Goal: Task Accomplishment & Management: Manage account settings

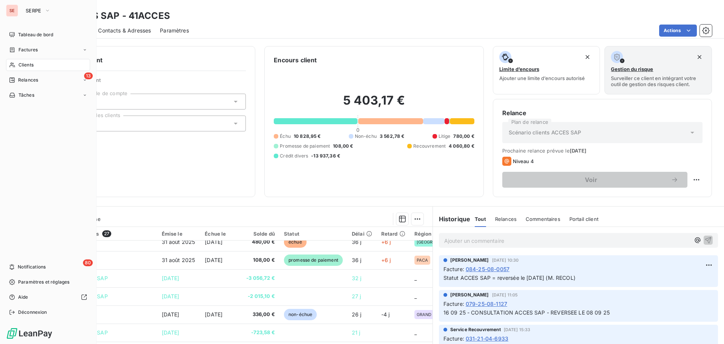
click at [25, 64] on span "Clients" at bounding box center [25, 64] width 15 height 7
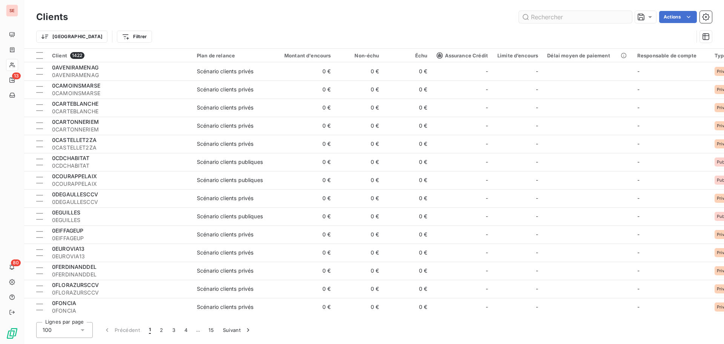
click at [553, 16] on input "text" at bounding box center [575, 17] width 113 height 12
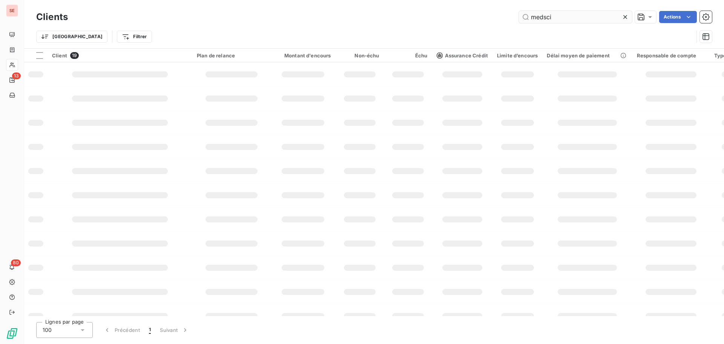
type input "medsci"
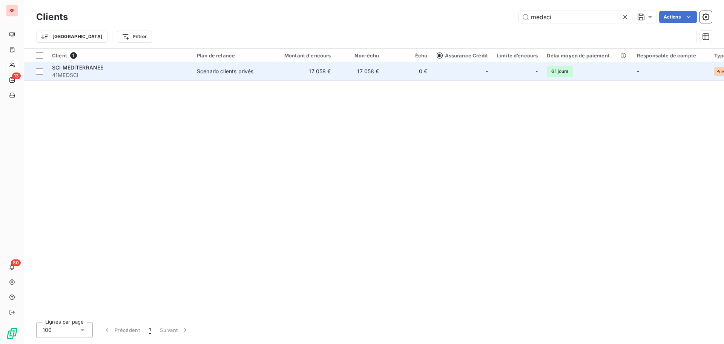
click at [268, 74] on td "Scénario clients privés" at bounding box center [231, 71] width 78 height 18
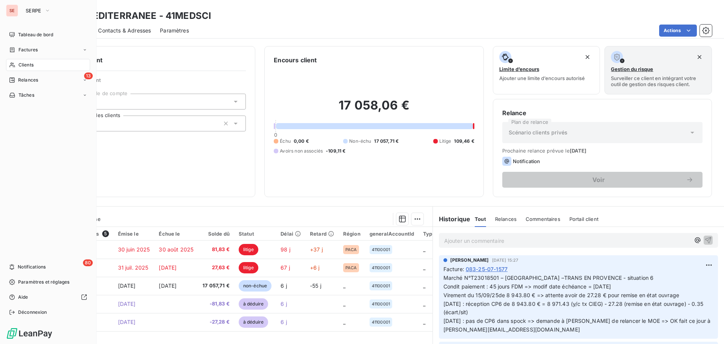
click at [29, 60] on div "Clients" at bounding box center [48, 65] width 84 height 12
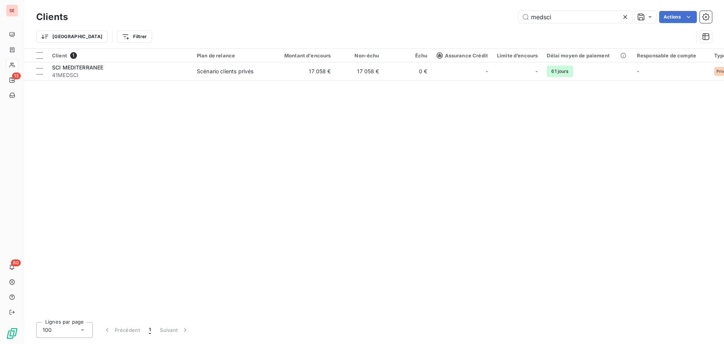
drag, startPoint x: 532, startPoint y: 8, endPoint x: 411, endPoint y: -29, distance: 126.6
click at [411, 0] on html "SE 13 80 Clients medsci Actions Trier Filtrer Client 1 Plan de relance Montant …" at bounding box center [362, 172] width 724 height 344
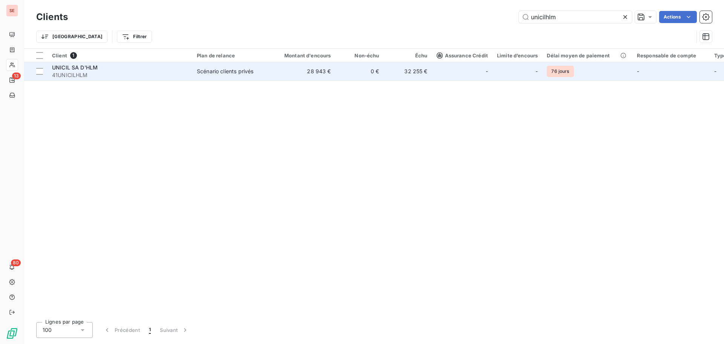
type input "unicilhlm"
click at [80, 70] on span "UNICIL SA D'HLM" at bounding box center [75, 67] width 46 height 6
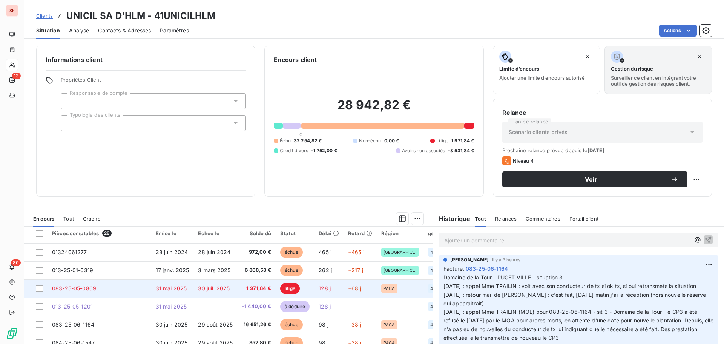
scroll to position [113, 0]
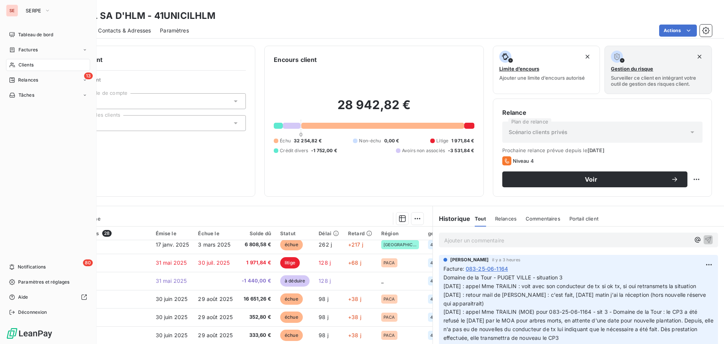
click at [28, 64] on span "Clients" at bounding box center [25, 64] width 15 height 7
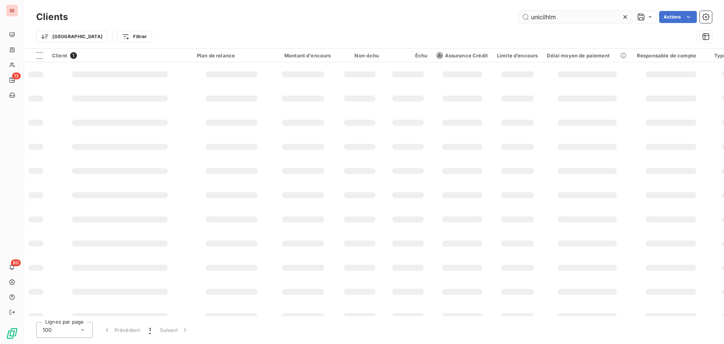
drag, startPoint x: 582, startPoint y: 16, endPoint x: 527, endPoint y: 12, distance: 55.2
click at [534, 14] on input "unicilhlm" at bounding box center [575, 17] width 113 height 12
type input "u"
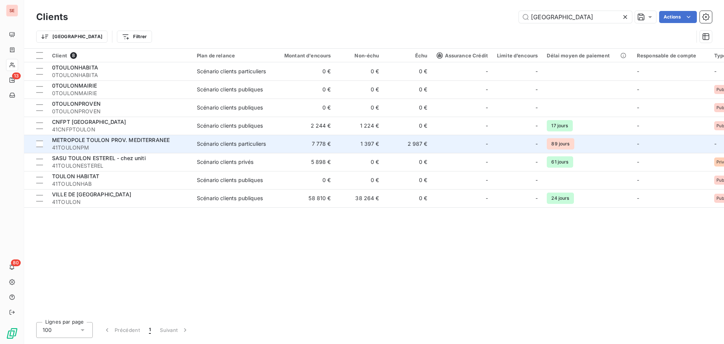
type input "toulon"
click at [106, 142] on span "METROPOLE TOULON PROV. MEDITERRANEE" at bounding box center [111, 140] width 118 height 6
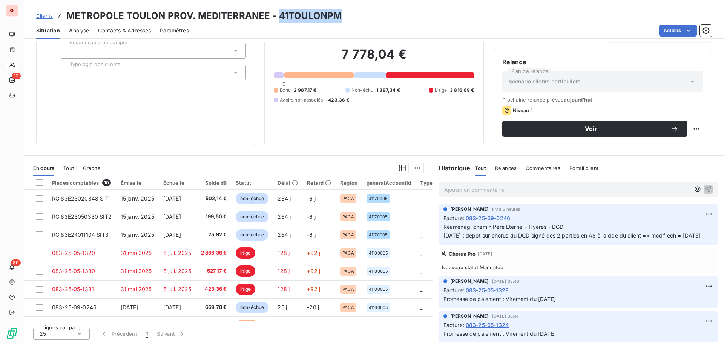
drag, startPoint x: 277, startPoint y: 14, endPoint x: 335, endPoint y: 15, distance: 58.1
click at [335, 15] on h3 "METROPOLE TOULON PROV. MEDITERRANEE - 41TOULONPM" at bounding box center [203, 16] width 275 height 14
copy h3 "41TOULONPM"
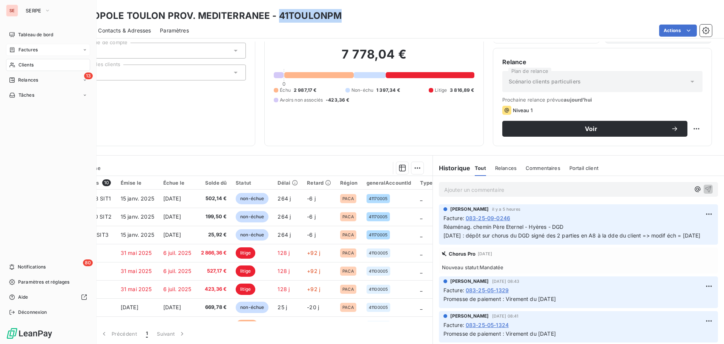
click at [32, 48] on span "Factures" at bounding box center [27, 49] width 19 height 7
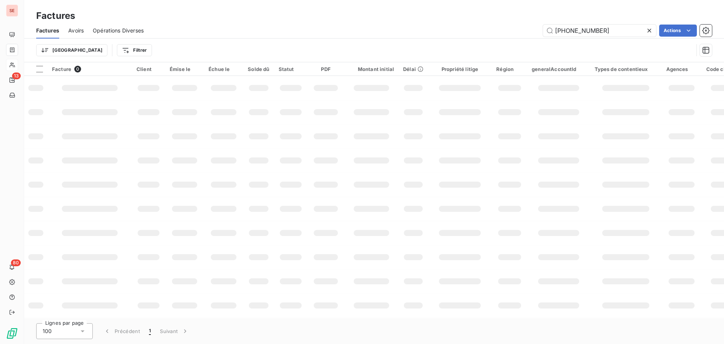
drag, startPoint x: 607, startPoint y: 34, endPoint x: 479, endPoint y: 34, distance: 128.3
click at [479, 34] on div "077-25-09-000 Actions" at bounding box center [432, 31] width 559 height 12
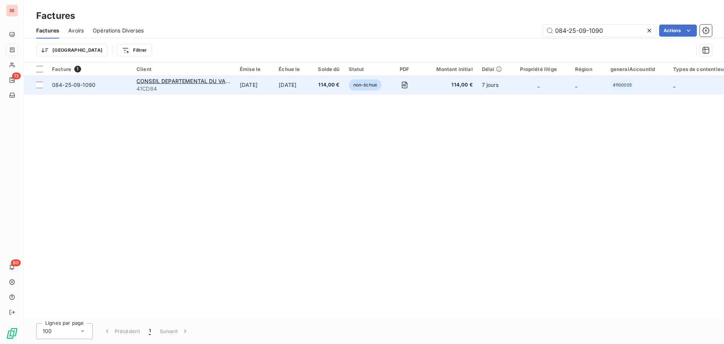
type input "084-25-09-1090"
click at [78, 85] on span "084-25-09-1090" at bounding box center [73, 84] width 43 height 6
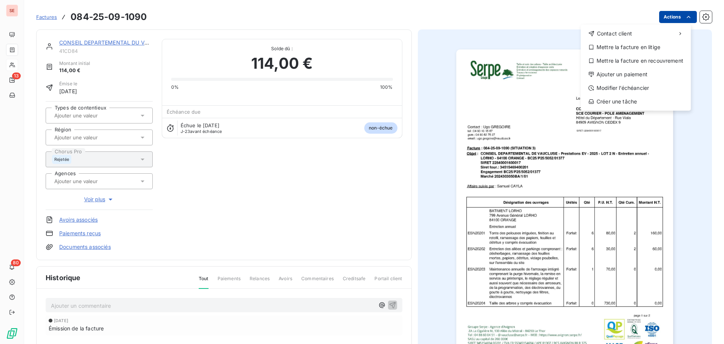
click at [664, 20] on html "SE 13 80 Factures 084-25-09-1090 Actions Contact client Mettre la facture en li…" at bounding box center [362, 172] width 724 height 344
click at [659, 47] on div "Mettre la facture en litige" at bounding box center [636, 47] width 104 height 12
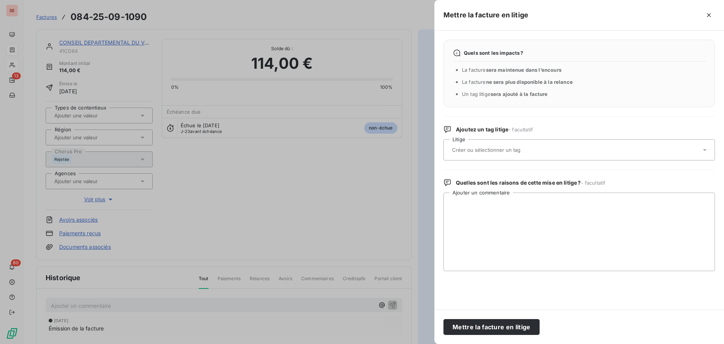
click at [466, 151] on input "text" at bounding box center [507, 149] width 110 height 7
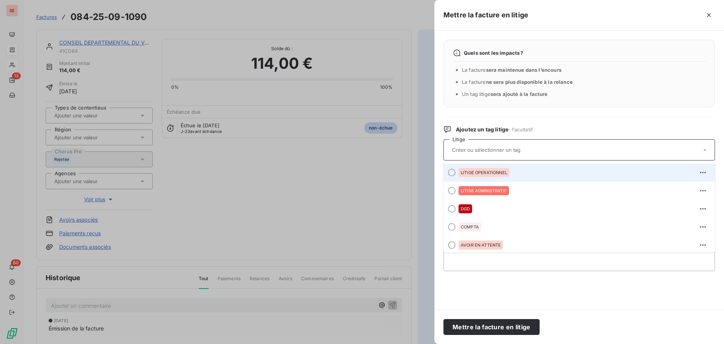
click at [471, 175] on span "LITIGE OPERATIONNEL" at bounding box center [484, 172] width 46 height 5
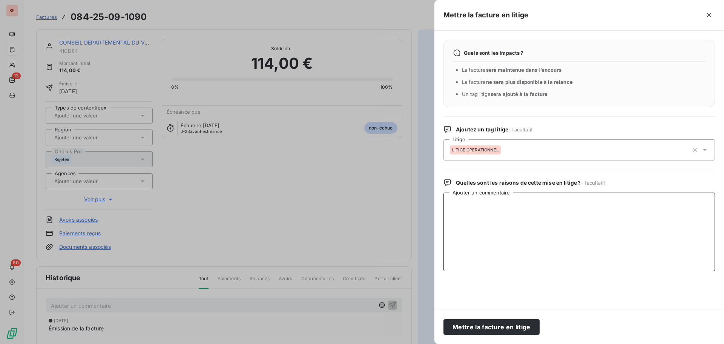
click at [459, 208] on textarea "Ajouter un commentaire" at bounding box center [580, 231] width 272 height 78
paste textarea "084-25-09-1090 - 02/10/2025 17:08 - Rejetée par l’ordonnateur pour autre motif …"
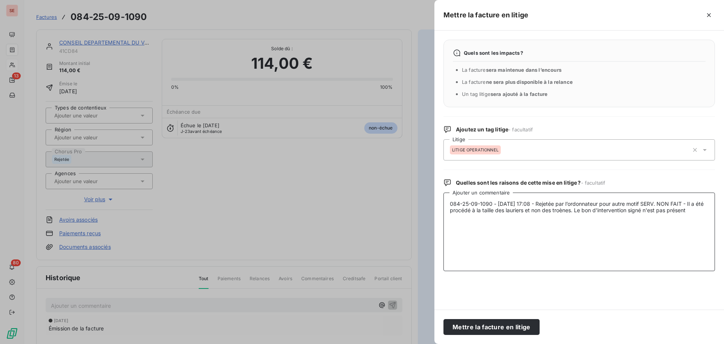
type textarea "084-25-09-1090 - 02/10/2025 17:08 - Rejetée par l’ordonnateur pour autre motif …"
click at [483, 151] on span "LITIGE OPERATIONNEL" at bounding box center [475, 150] width 46 height 5
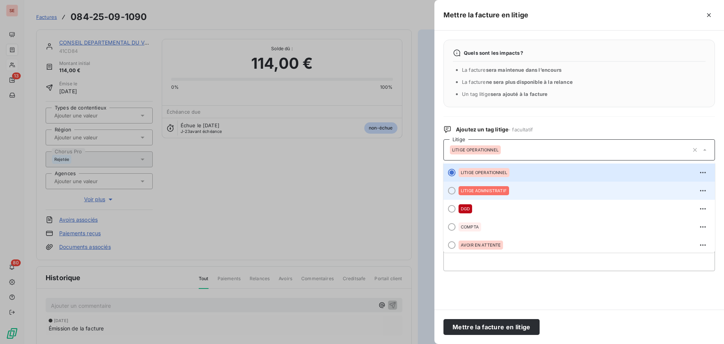
click at [490, 189] on span "LITIGE ADMNISTRATIF" at bounding box center [484, 190] width 46 height 5
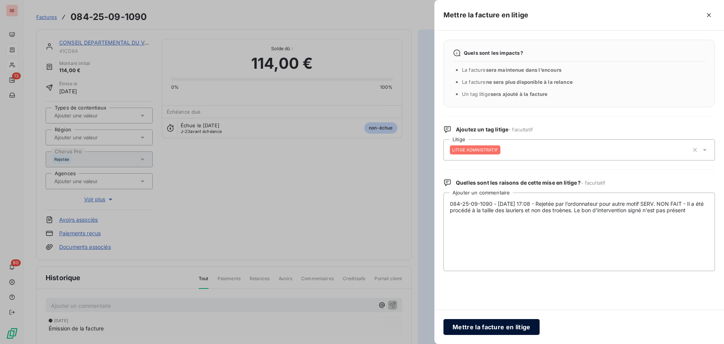
click at [493, 324] on button "Mettre la facture en litige" at bounding box center [492, 327] width 96 height 16
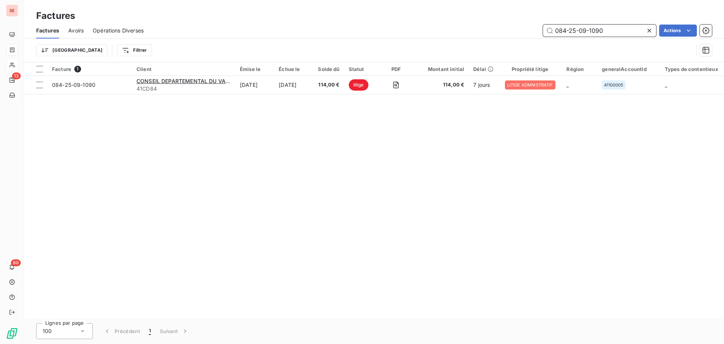
drag, startPoint x: 596, startPoint y: 29, endPoint x: 630, endPoint y: 28, distance: 34.0
click at [630, 28] on input "084-25-09-1090" at bounding box center [599, 31] width 113 height 12
type input "084-25-09-1089"
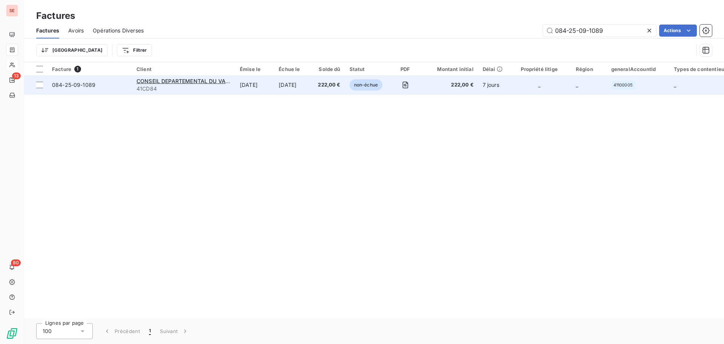
click at [81, 88] on span "084-25-09-1089" at bounding box center [73, 84] width 43 height 6
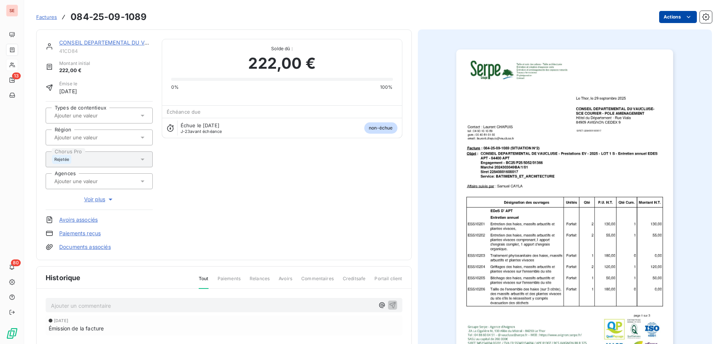
click at [675, 15] on html "SE 13 80 Factures 084-25-09-1089 Actions CONSEIL DEPARTEMENTAL DU VAUCLUSE C 41…" at bounding box center [362, 172] width 724 height 344
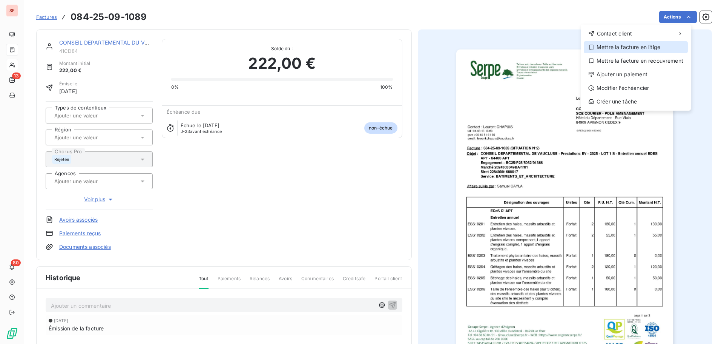
click at [626, 48] on div "Mettre la facture en litige" at bounding box center [636, 47] width 104 height 12
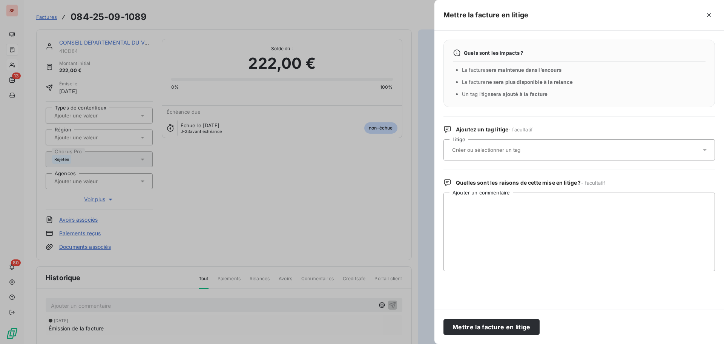
click at [456, 156] on div at bounding box center [575, 150] width 251 height 16
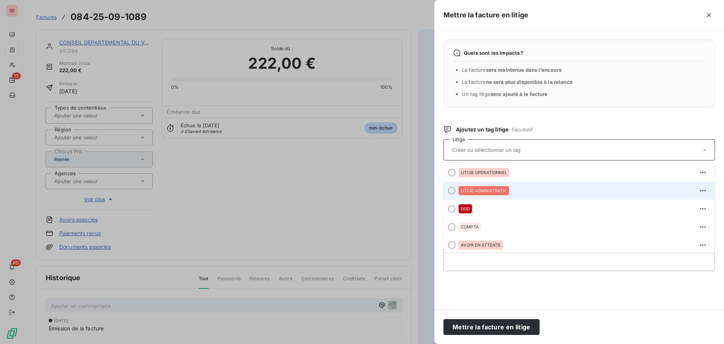
click at [499, 190] on span "LITIGE ADMNISTRATIF" at bounding box center [484, 190] width 46 height 5
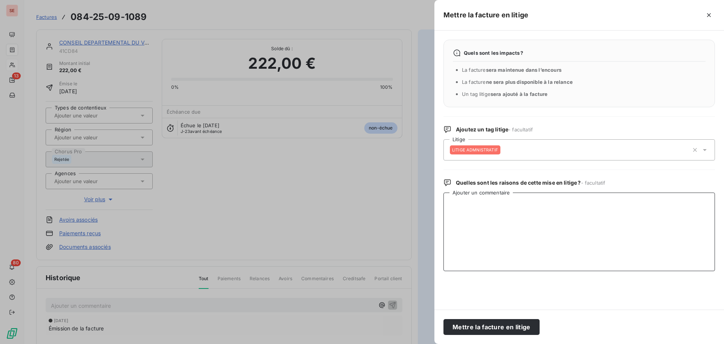
click at [474, 206] on textarea "Ajouter un commentaire" at bounding box center [580, 231] width 272 height 78
paste textarea "084-25-09-1089 - 02/10/2025 12:30 - Rejetée par l’ordonnateur pour autre motif …"
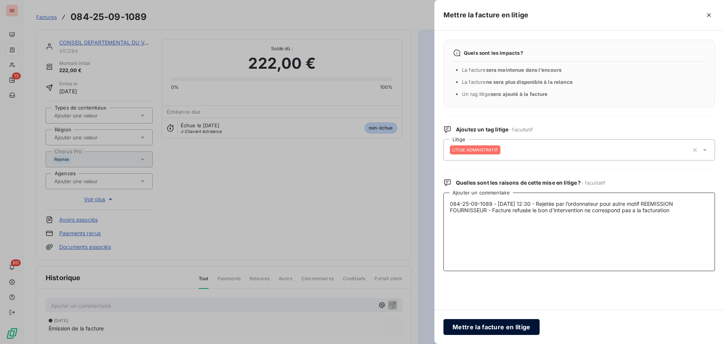
type textarea "084-25-09-1089 - 02/10/2025 12:30 - Rejetée par l’ordonnateur pour autre motif …"
click at [495, 330] on button "Mettre la facture en litige" at bounding box center [492, 327] width 96 height 16
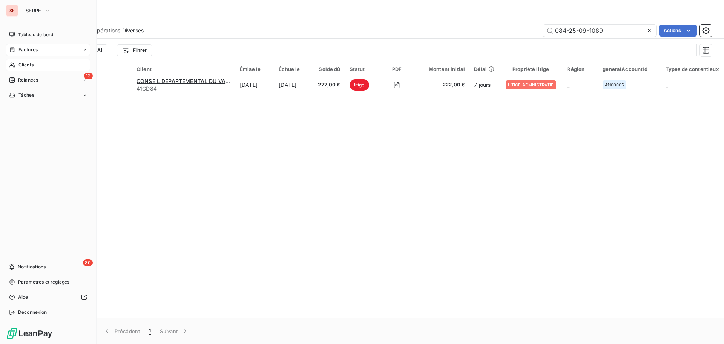
click at [30, 65] on span "Clients" at bounding box center [25, 64] width 15 height 7
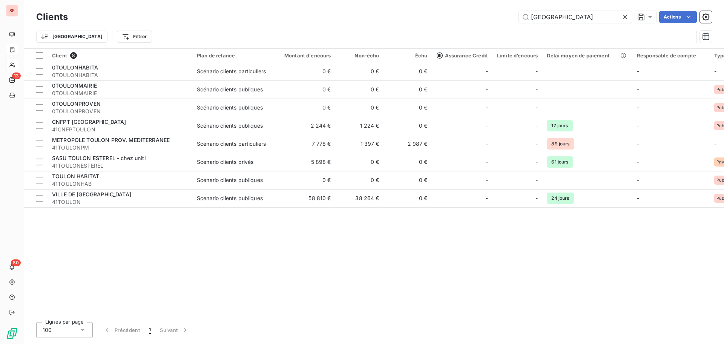
drag, startPoint x: 568, startPoint y: 22, endPoint x: 476, endPoint y: 1, distance: 94.4
click at [469, 23] on div "toulon Actions" at bounding box center [394, 17] width 635 height 12
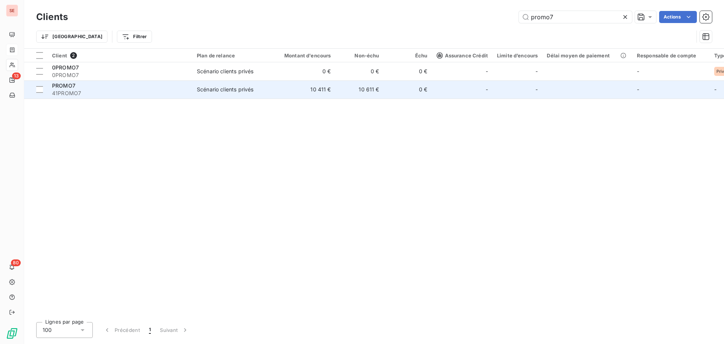
type input "promo7"
click at [75, 89] on div "PROMO7" at bounding box center [120, 86] width 136 height 8
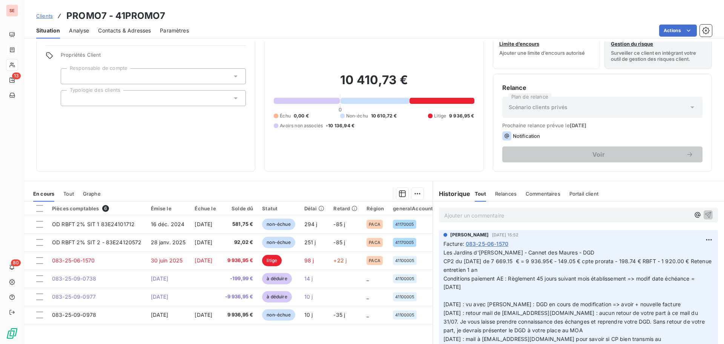
scroll to position [51, 0]
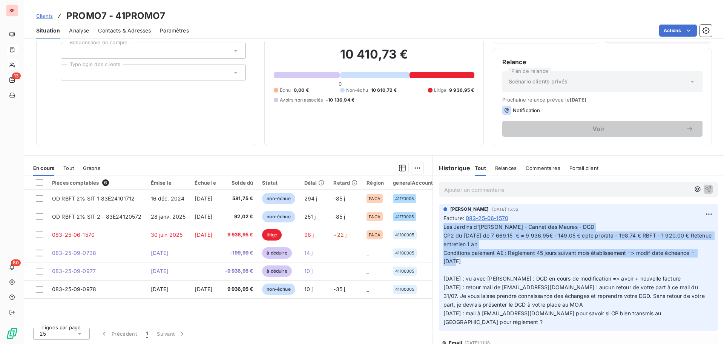
drag, startPoint x: 467, startPoint y: 262, endPoint x: 435, endPoint y: 224, distance: 49.8
click at [439, 224] on div "AMELIA RAIMUNDO 1 oct. 2025, 15:52 Facture : 083-25-06-1570 Les Jardins d'Aurél…" at bounding box center [578, 267] width 279 height 127
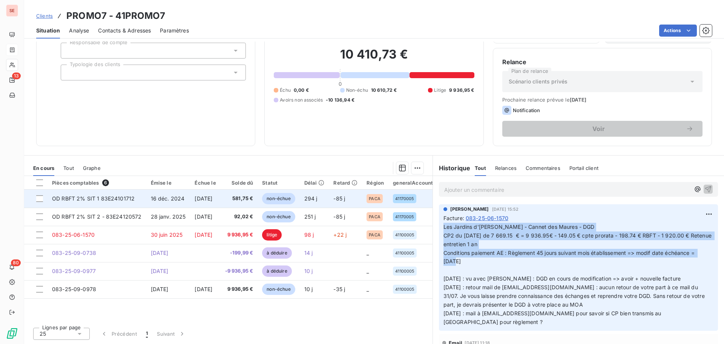
copy span "Les Jardins d'Aurélia - Cannet des Maures - DGD CP2 du 31/07/25 de 7 669.15 € =…"
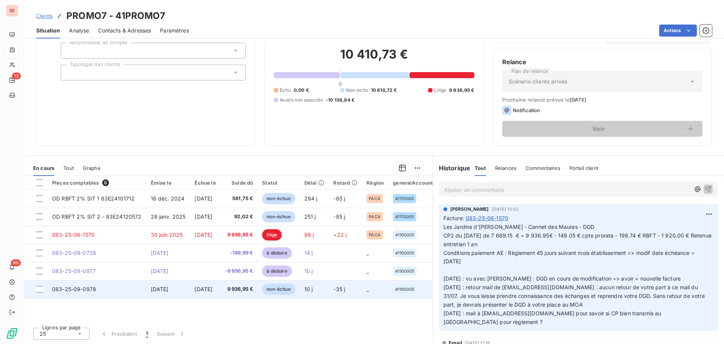
click at [157, 288] on span "[DATE]" at bounding box center [160, 289] width 18 height 6
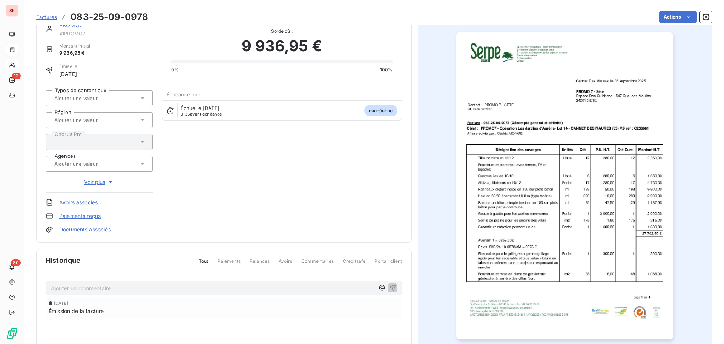
scroll to position [76, 0]
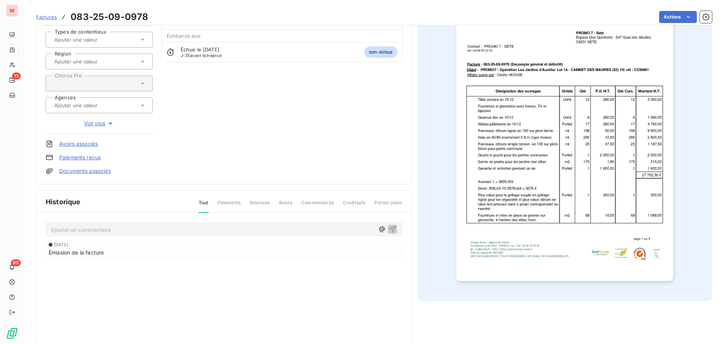
click at [161, 230] on p "Ajouter un commentaire ﻿" at bounding box center [213, 229] width 324 height 9
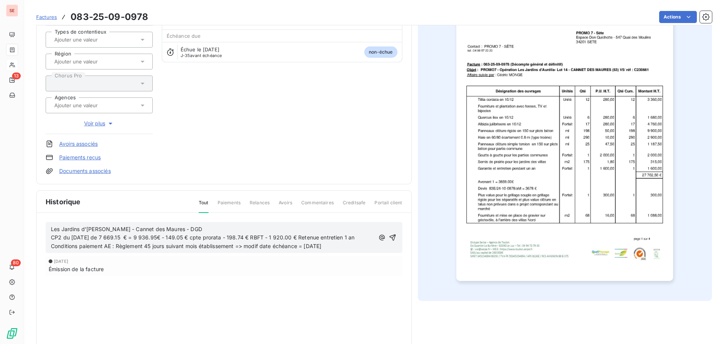
drag, startPoint x: 367, startPoint y: 234, endPoint x: 44, endPoint y: 237, distance: 323.3
click at [44, 237] on div "Les Jardins d'Aurélia - Cannet des Maures - DGD CP2 du 31/07/25 de 7 669.15 € =…" at bounding box center [224, 260] width 375 height 94
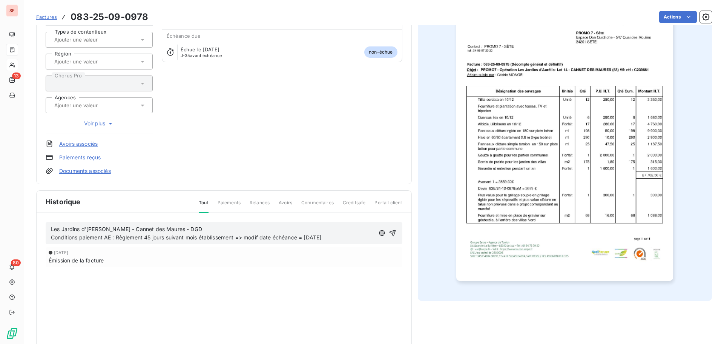
scroll to position [0, 0]
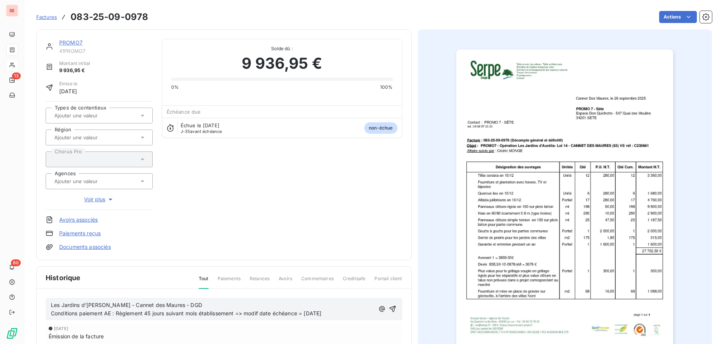
click at [311, 313] on span "Conditions paiement AE : Règlement 45 jours suivant mois établissement => modif…" at bounding box center [186, 313] width 270 height 6
drag, startPoint x: 310, startPoint y: 312, endPoint x: 321, endPoint y: 312, distance: 10.6
click at [321, 312] on span "Conditions paiement AE : Règlement 45 jours suivant mois établissement => modif…" at bounding box center [186, 313] width 270 height 6
click at [392, 308] on icon "button" at bounding box center [393, 309] width 8 height 8
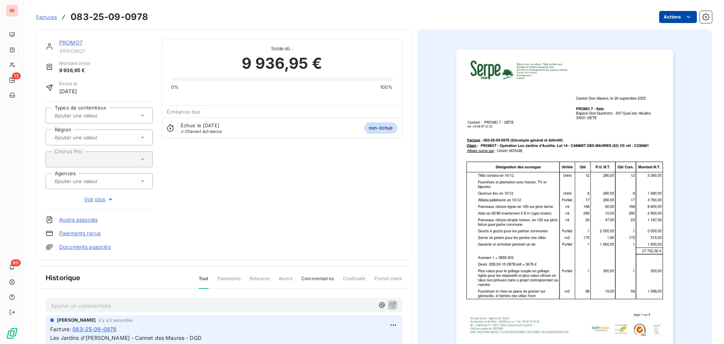
click at [670, 18] on html "SE 13 80 Factures 083-25-09-0978 Actions PROMO7 41PROMO7 Montant initial 9 936,…" at bounding box center [362, 172] width 724 height 344
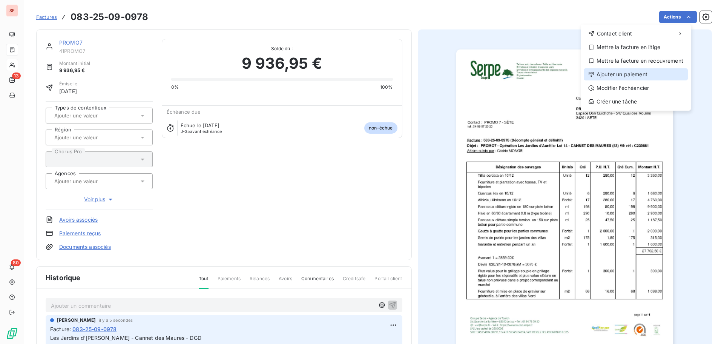
click at [639, 74] on div "Ajouter un paiement" at bounding box center [636, 74] width 104 height 12
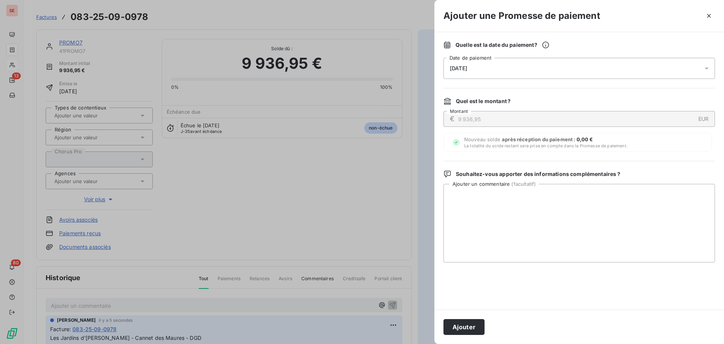
click at [481, 68] on div "07/10/2025" at bounding box center [580, 68] width 272 height 21
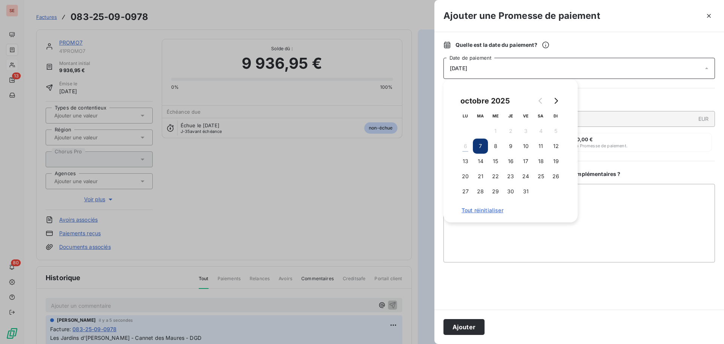
click at [630, 25] on div "Ajouter une Promesse de paiement" at bounding box center [580, 16] width 290 height 32
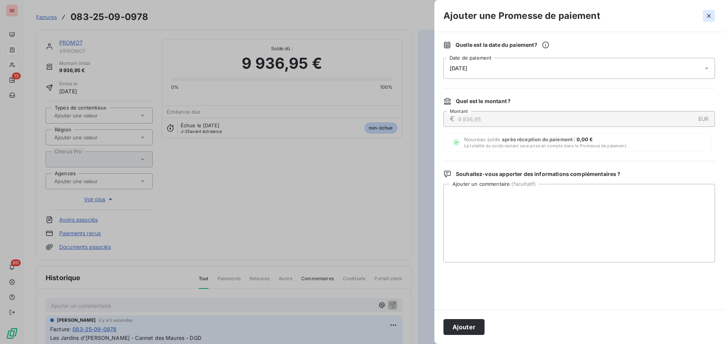
click at [711, 15] on icon "button" at bounding box center [709, 16] width 8 height 8
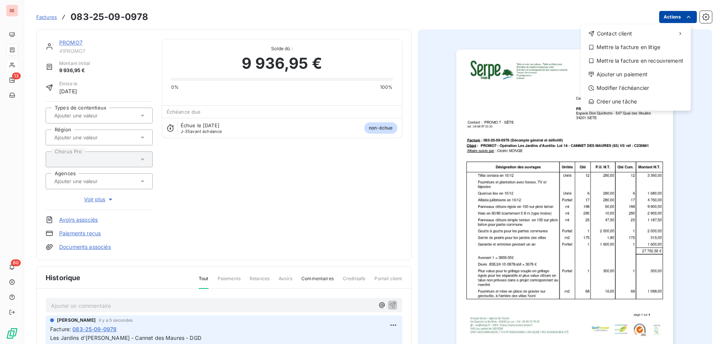
click at [663, 18] on html "SE 13 80 Factures 083-25-09-0978 Actions Contact client Mettre la facture en li…" at bounding box center [362, 172] width 724 height 344
click at [638, 91] on div "Modifier l’échéancier" at bounding box center [636, 88] width 104 height 12
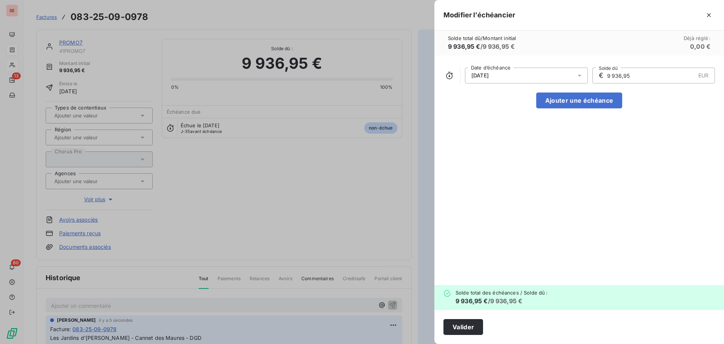
drag, startPoint x: 476, startPoint y: 76, endPoint x: 481, endPoint y: 82, distance: 8.0
click at [476, 76] on span "10/11/2025" at bounding box center [480, 75] width 17 height 6
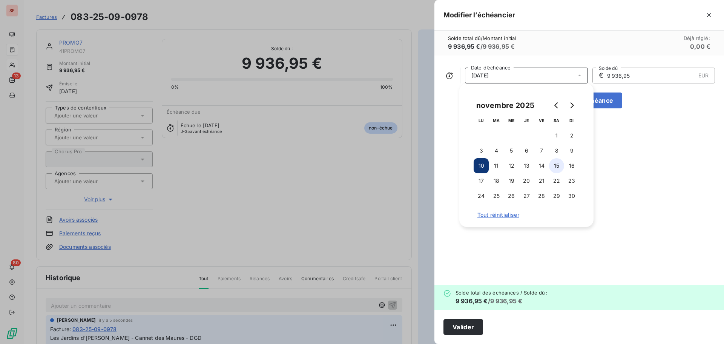
drag, startPoint x: 559, startPoint y: 163, endPoint x: 556, endPoint y: 170, distance: 7.6
click at [558, 163] on button "15" at bounding box center [556, 165] width 15 height 15
click at [453, 328] on button "Valider" at bounding box center [464, 327] width 40 height 16
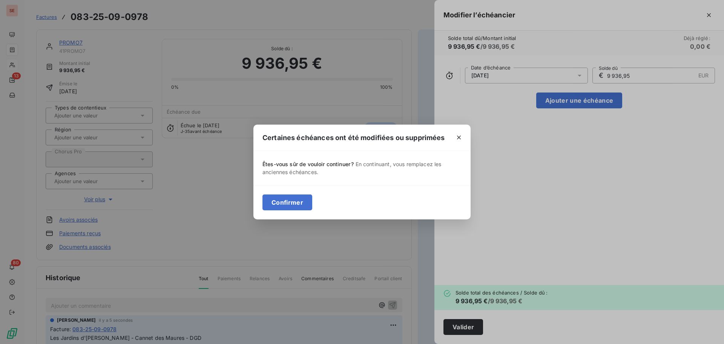
drag, startPoint x: 291, startPoint y: 200, endPoint x: 283, endPoint y: 166, distance: 34.6
click at [292, 200] on button "Confirmer" at bounding box center [288, 202] width 50 height 16
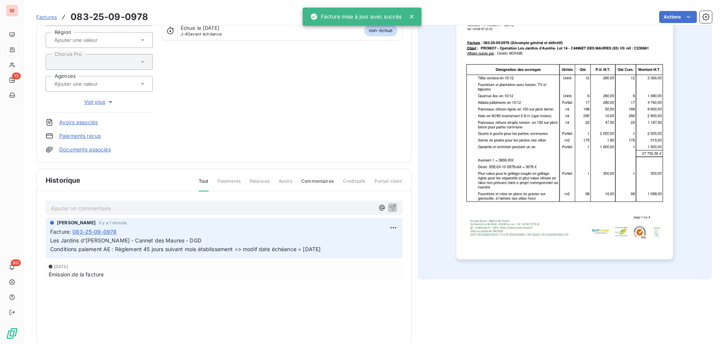
scroll to position [110, 0]
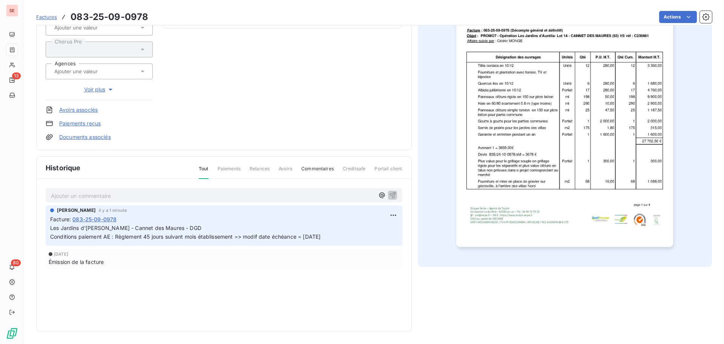
click at [86, 138] on link "Documents associés" at bounding box center [85, 137] width 52 height 8
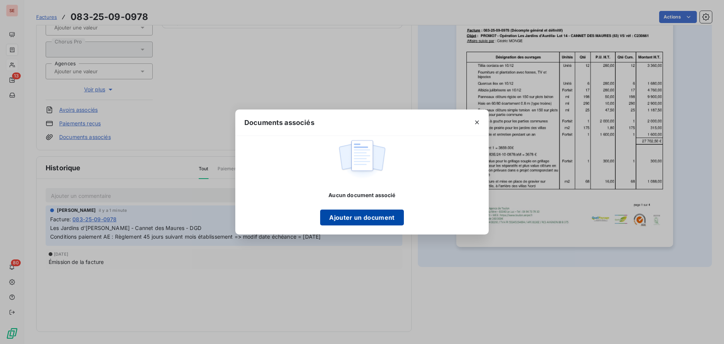
click at [369, 221] on button "Ajouter un document" at bounding box center [361, 217] width 83 height 16
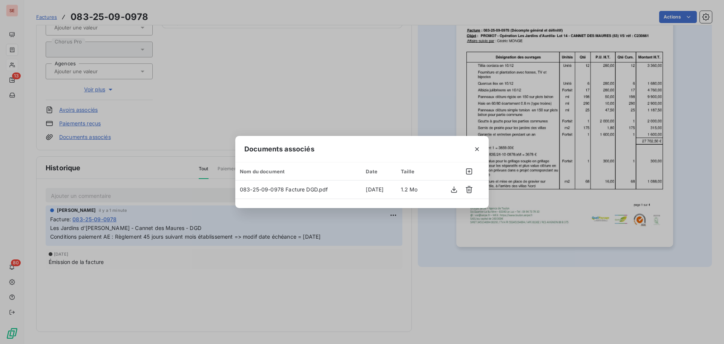
drag, startPoint x: 404, startPoint y: 43, endPoint x: 406, endPoint y: 39, distance: 4.6
click at [406, 40] on div "Documents associés Nom du document Date Taille 083-25-09-0978 Facture DGD.pdf 6…" at bounding box center [362, 172] width 724 height 344
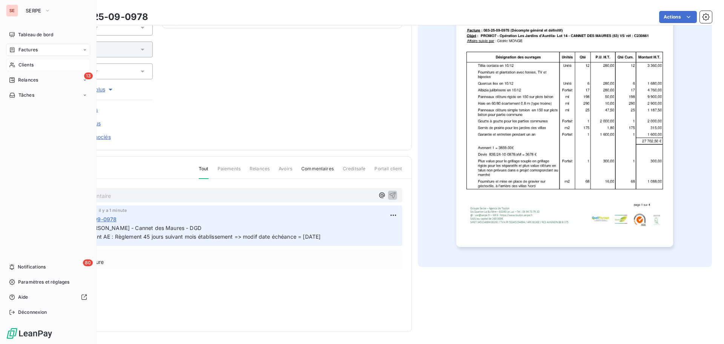
click at [34, 49] on span "Factures" at bounding box center [27, 49] width 19 height 7
click at [33, 50] on span "Factures" at bounding box center [27, 49] width 19 height 7
click at [29, 63] on span "Clients" at bounding box center [25, 64] width 15 height 7
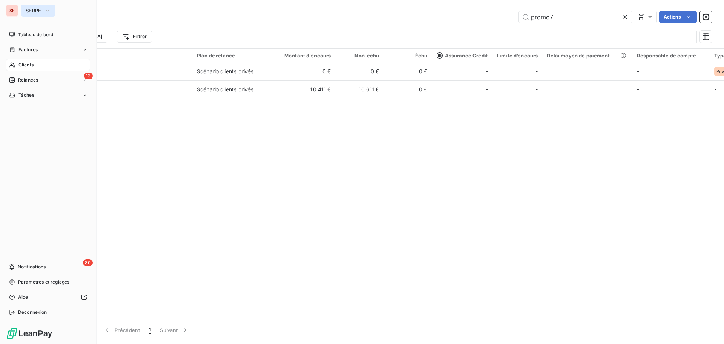
click at [32, 11] on span "SERPE" at bounding box center [34, 11] width 16 height 6
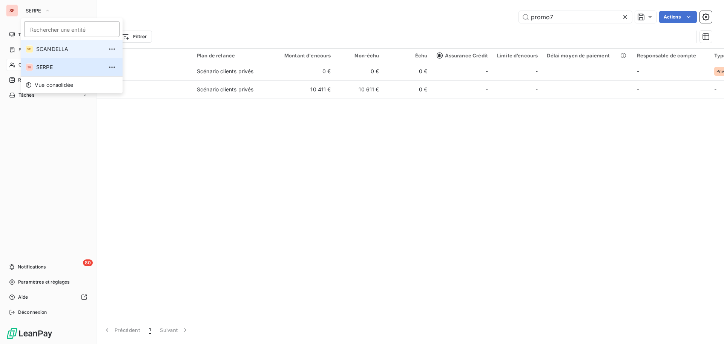
click at [45, 49] on span "SCANDELLA" at bounding box center [69, 49] width 67 height 8
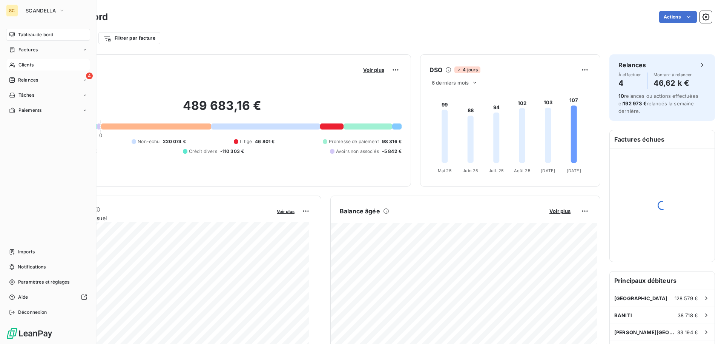
click at [33, 65] on span "Clients" at bounding box center [25, 64] width 15 height 7
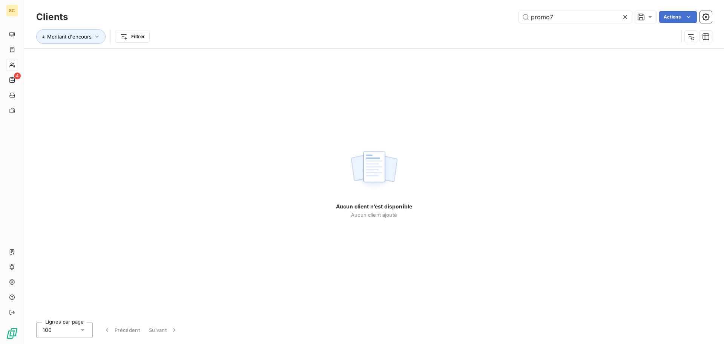
drag, startPoint x: 556, startPoint y: 16, endPoint x: 518, endPoint y: 20, distance: 39.1
click at [518, 20] on div "promo7 Actions" at bounding box center [394, 17] width 635 height 12
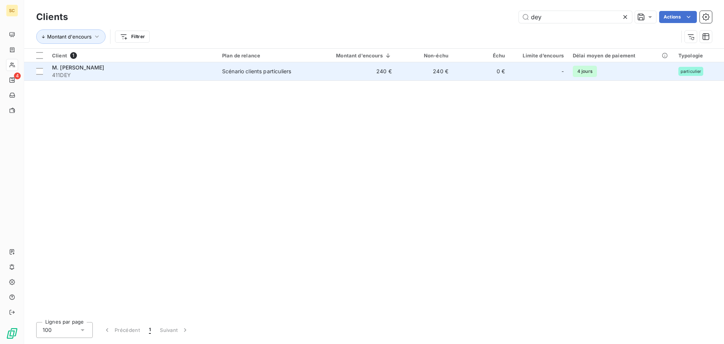
type input "dey"
click at [174, 77] on span "411DEY" at bounding box center [132, 75] width 161 height 8
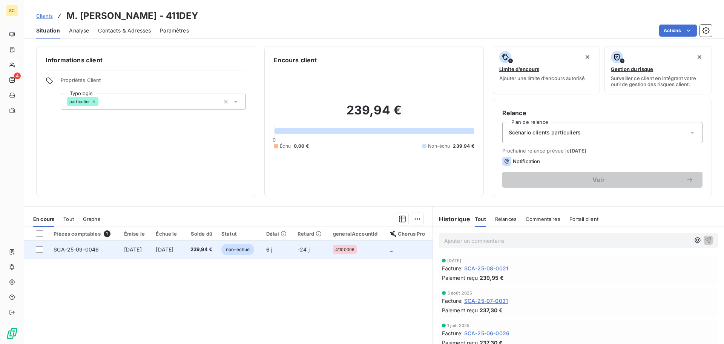
click at [166, 249] on span "30 oct. 2025" at bounding box center [165, 249] width 18 height 6
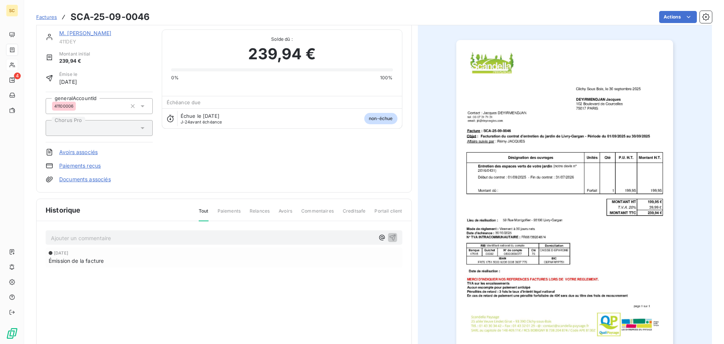
scroll to position [52, 0]
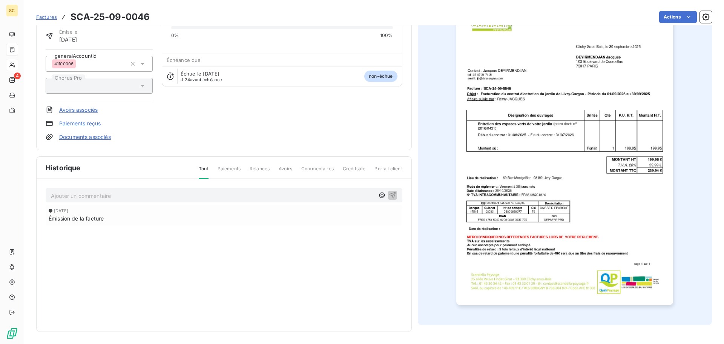
click at [171, 198] on p "Ajouter un commentaire ﻿" at bounding box center [213, 195] width 324 height 9
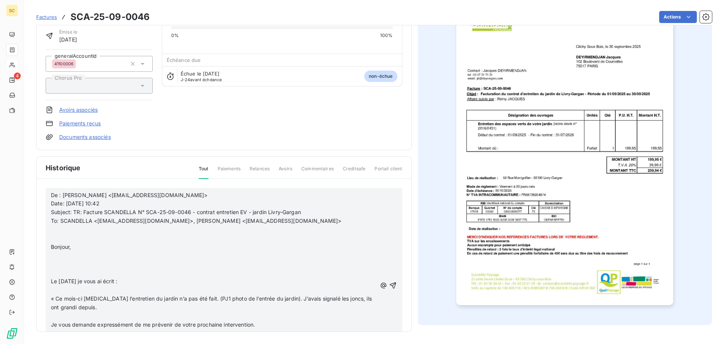
click at [52, 193] on span "De : Jacques DEYIRMENDJIAN <jd@deynergies.com>" at bounding box center [129, 195] width 157 height 6
drag, startPoint x: 101, startPoint y: 193, endPoint x: 135, endPoint y: 194, distance: 34.0
click at [135, 194] on span "30/09/25 : Mail de De : Jacques DEYIRMENDJIAN <jd@deynergies.com>" at bounding box center [150, 195] width 199 height 6
click at [390, 283] on icon "button" at bounding box center [393, 285] width 6 height 6
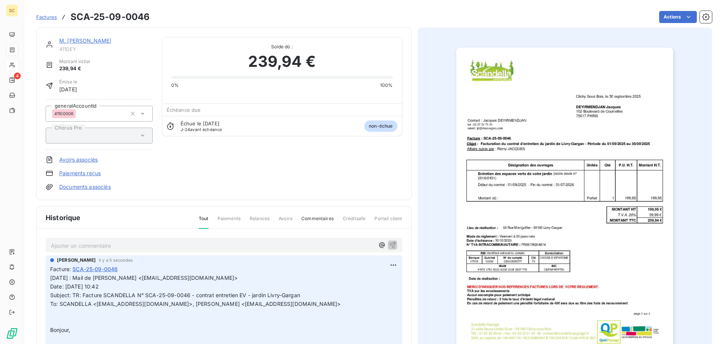
scroll to position [0, 0]
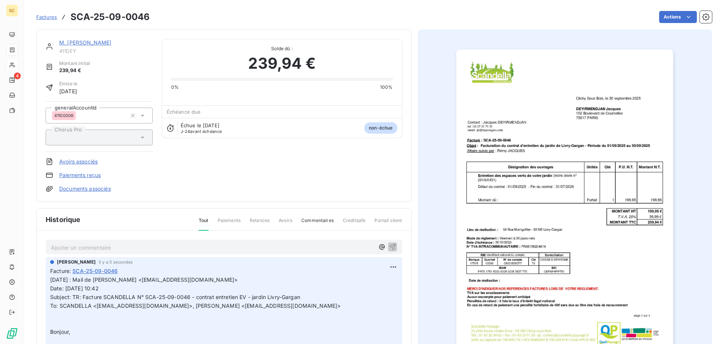
click at [79, 41] on link "M. JACQUES DEYIRMENDJIAN" at bounding box center [85, 42] width 52 height 6
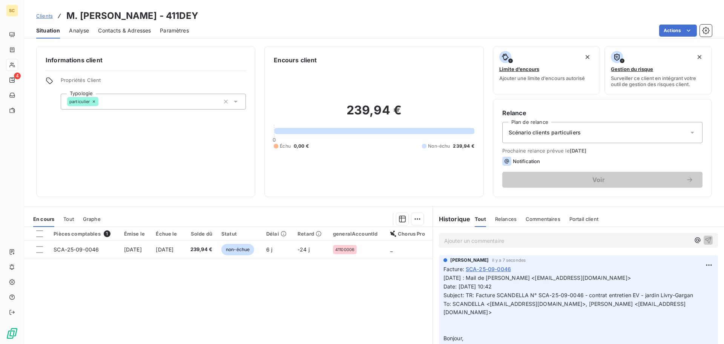
click at [112, 29] on span "Contacts & Adresses" at bounding box center [124, 31] width 53 height 8
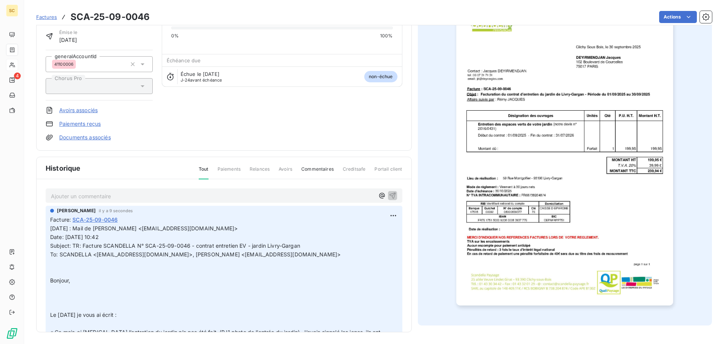
scroll to position [52, 0]
click at [386, 215] on html "SC 4 Factures SCA-25-09-0046 Actions M. JACQUES DEYIRMENDJIAN 411DEY Montant in…" at bounding box center [362, 172] width 724 height 344
click at [371, 232] on div "Editer" at bounding box center [367, 232] width 42 height 12
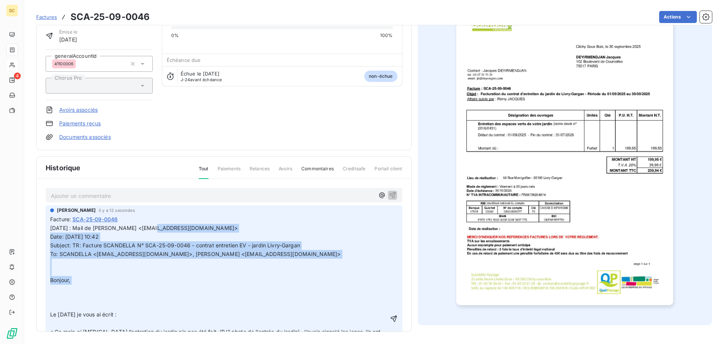
drag, startPoint x: 166, startPoint y: 226, endPoint x: 316, endPoint y: 292, distance: 163.5
click at [316, 292] on p "30/09/25 : Mail de M. DEYIRMENDJIAN <jd@deynergies.com> Date: mar. 30 sept. 202…" at bounding box center [219, 319] width 338 height 190
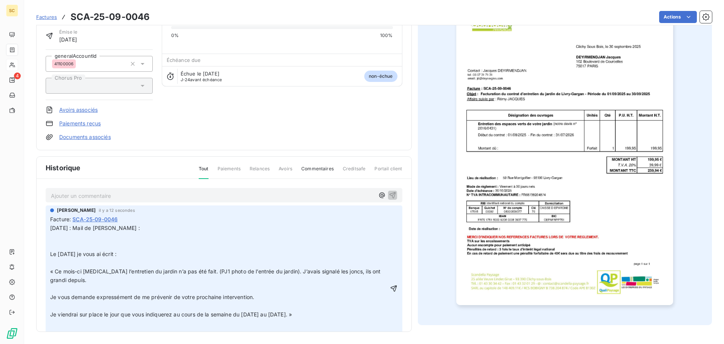
click at [118, 248] on p "30/09/25 : Mail de M. DEYIRMENDJIAN : Le 2 septembre je vous ai écrit : « Ce mo…" at bounding box center [219, 288] width 338 height 129
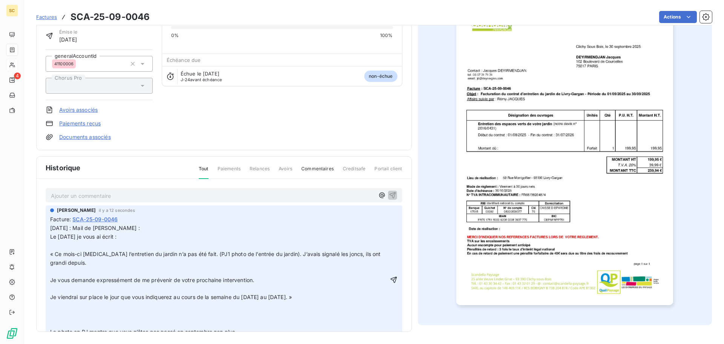
click at [63, 243] on p "30/09/25 : Mail de M. DEYIRMENDJIAN : Le 2 septembre je vous ai écrit : « Ce mo…" at bounding box center [219, 280] width 338 height 112
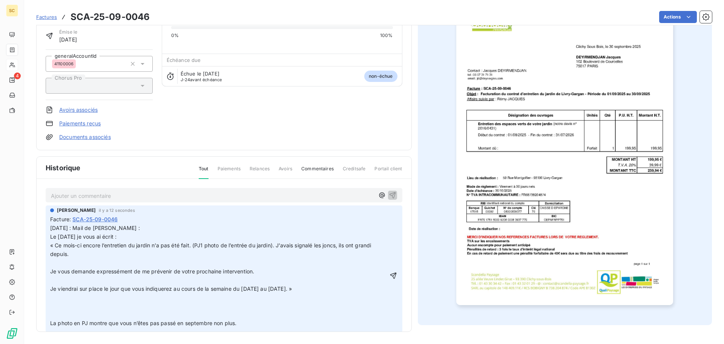
click at [65, 262] on p "30/09/25 : Mail de M. DEYIRMENDJIAN : Le 2 septembre je vous ai écrit : « Ce mo…" at bounding box center [218, 276] width 337 height 104
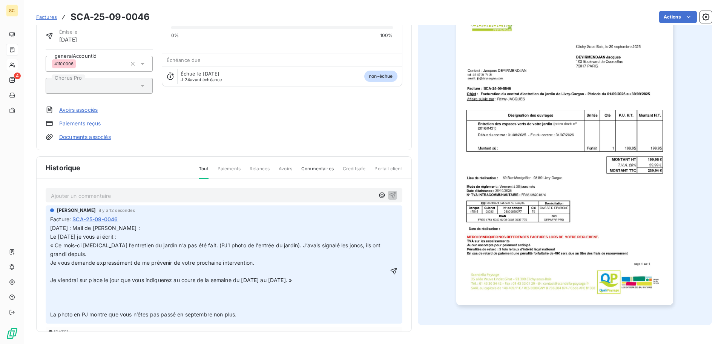
click at [64, 272] on p "30/09/25 : Mail de M. DEYIRMENDJIAN : Le 2 septembre je vous ai écrit : « Ce mo…" at bounding box center [219, 271] width 338 height 95
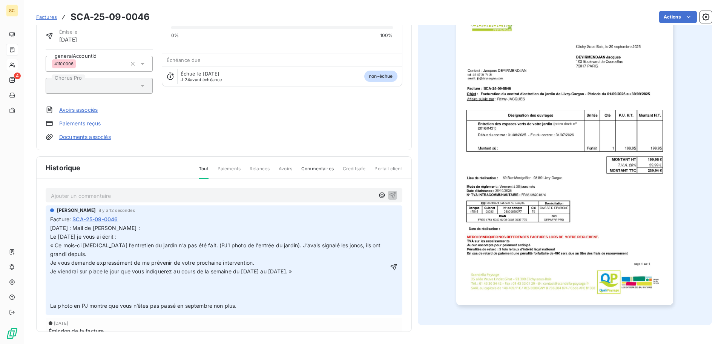
click at [66, 297] on p "30/09/25 : Mail de M. DEYIRMENDJIAN : Le 2 septembre je vous ai écrit : « Ce mo…" at bounding box center [219, 267] width 338 height 86
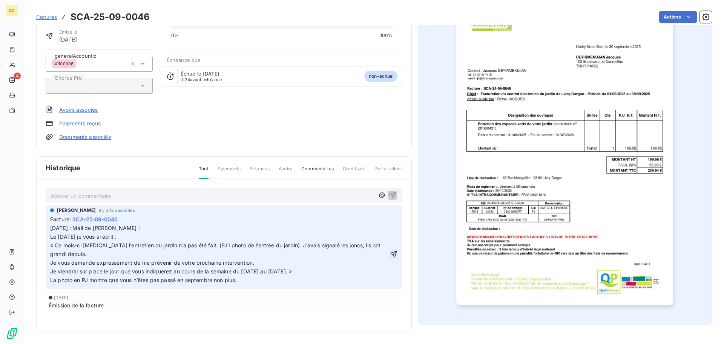
click at [393, 252] on icon "button" at bounding box center [393, 253] width 6 height 6
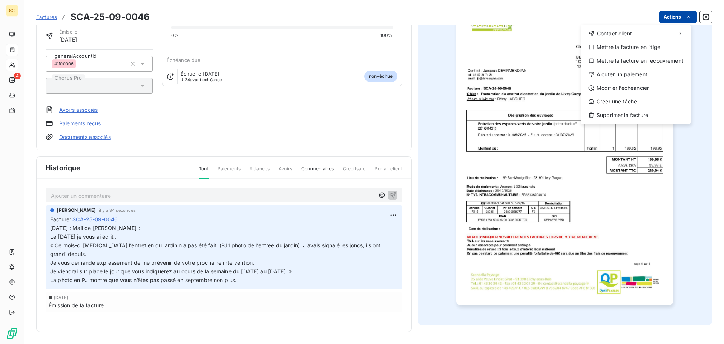
click at [667, 20] on html "SC 4 Factures SCA-25-09-0046 Actions Contact client Mettre la facture en litige…" at bounding box center [362, 172] width 724 height 344
click at [632, 49] on div "Mettre la facture en litige" at bounding box center [636, 47] width 104 height 12
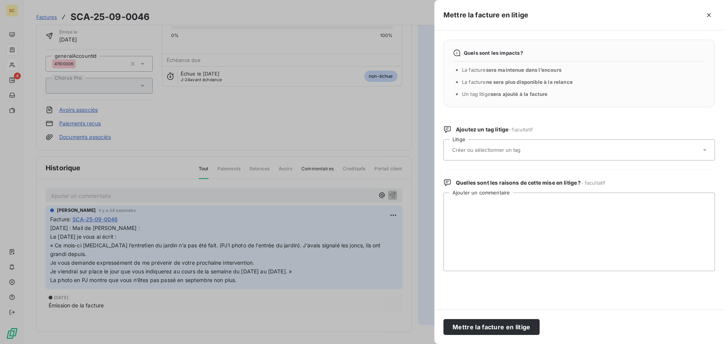
click at [478, 155] on div at bounding box center [575, 150] width 251 height 16
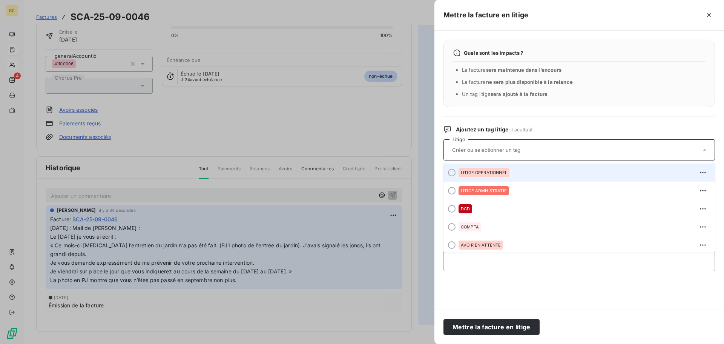
click at [489, 168] on div "LITIGE OPERATIONNEL" at bounding box center [484, 172] width 51 height 9
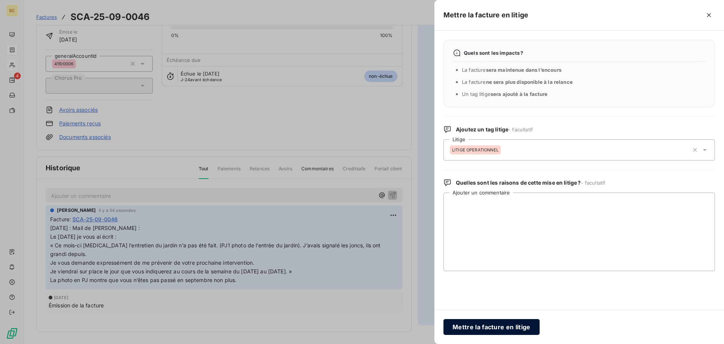
click at [483, 330] on button "Mettre la facture en litige" at bounding box center [492, 327] width 96 height 16
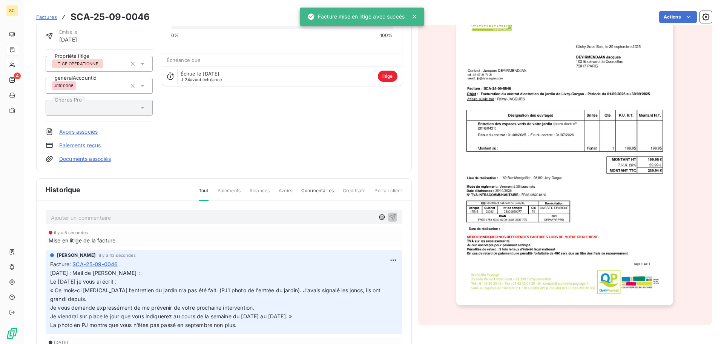
click at [279, 155] on div "M. JACQUES DEYIRMENDJIAN 411DEY Montant initial 239,94 € Émise le 30 sept. 2025…" at bounding box center [224, 74] width 357 height 175
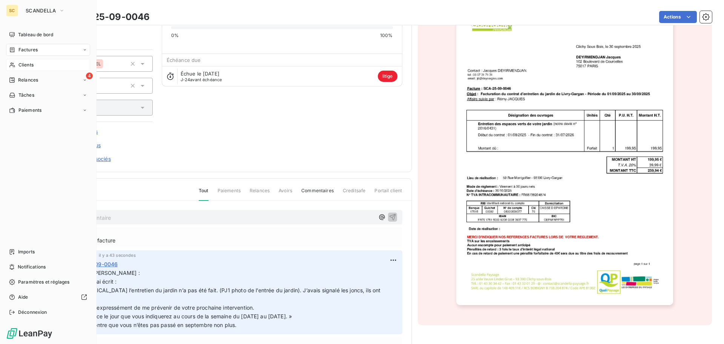
click at [26, 62] on span "Clients" at bounding box center [25, 64] width 15 height 7
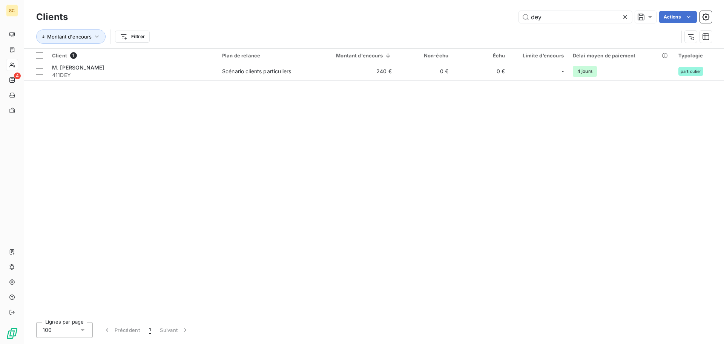
drag, startPoint x: 555, startPoint y: 21, endPoint x: 432, endPoint y: 0, distance: 125.4
click at [432, 0] on div "Clients dey Actions Montant d'encours Filtrer" at bounding box center [374, 24] width 700 height 48
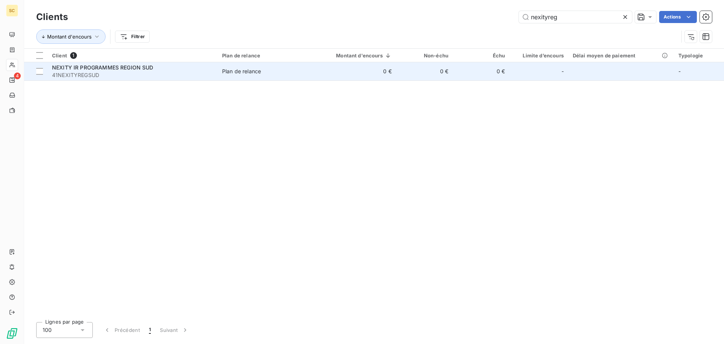
type input "nexityreg"
click at [290, 69] on span "Plan de relance" at bounding box center [263, 72] width 83 height 8
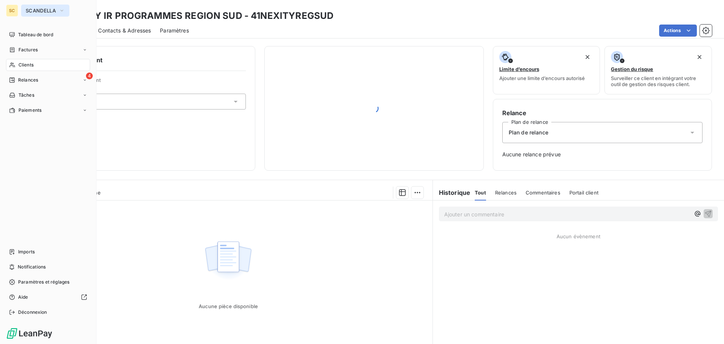
click at [41, 12] on span "SCANDELLA" at bounding box center [41, 11] width 30 height 6
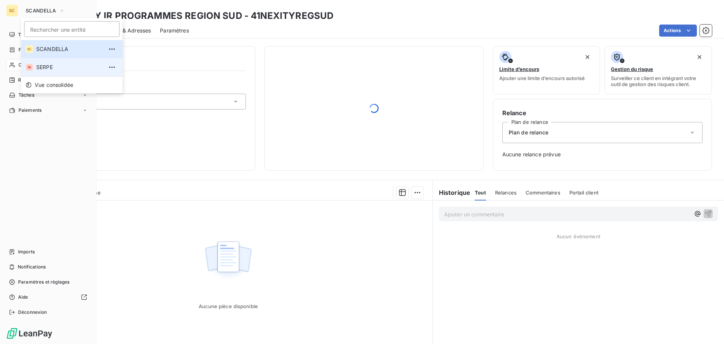
click at [46, 65] on span "SERPE" at bounding box center [69, 67] width 67 height 8
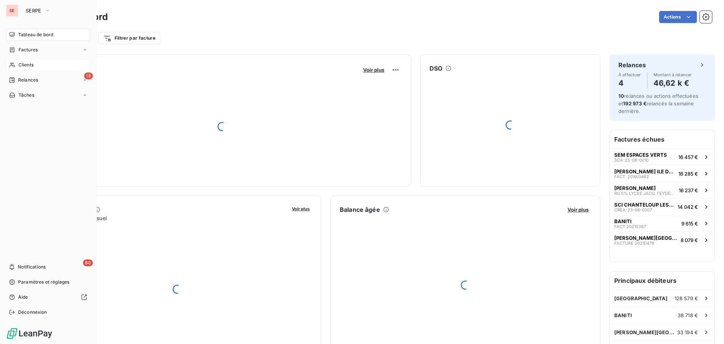
click at [26, 62] on span "Clients" at bounding box center [25, 64] width 15 height 7
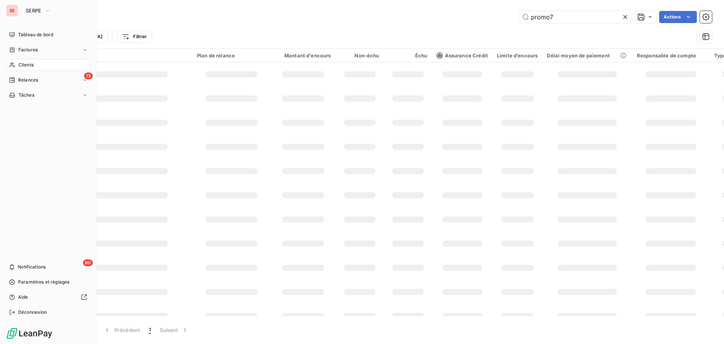
type input "nexityreg"
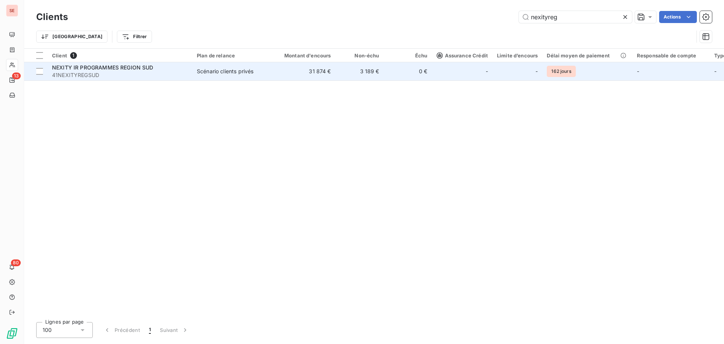
click at [180, 71] on span "41NEXITYREGSUD" at bounding box center [120, 75] width 136 height 8
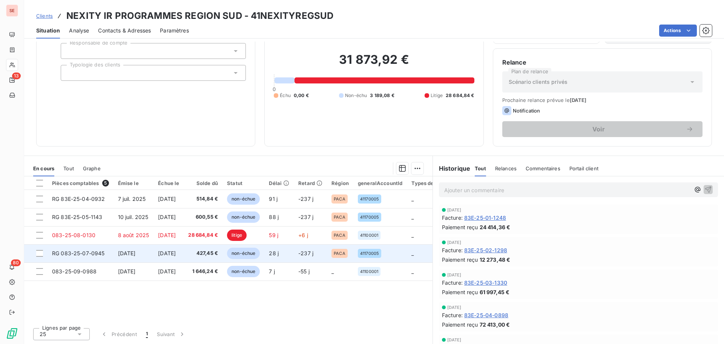
scroll to position [51, 0]
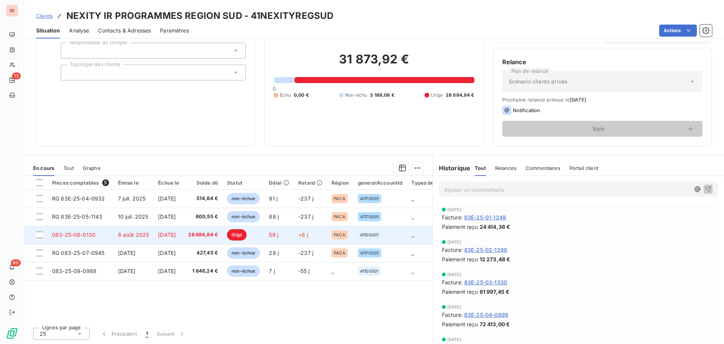
click at [206, 238] on td "28 684,84 €" at bounding box center [203, 235] width 39 height 18
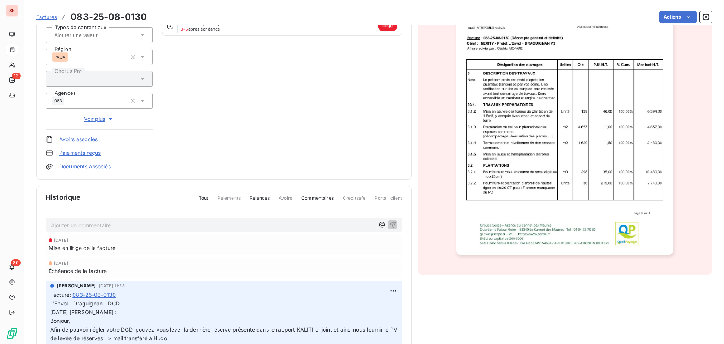
scroll to position [114, 0]
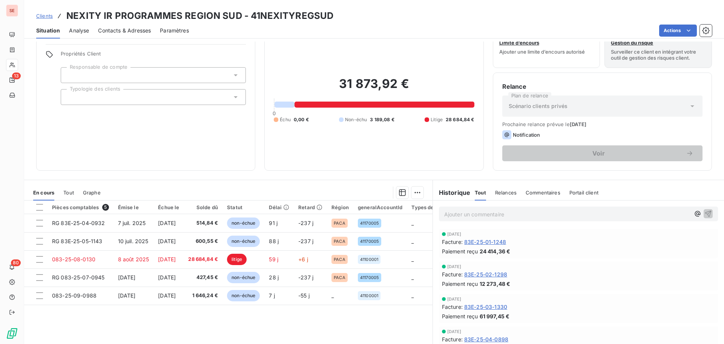
scroll to position [51, 0]
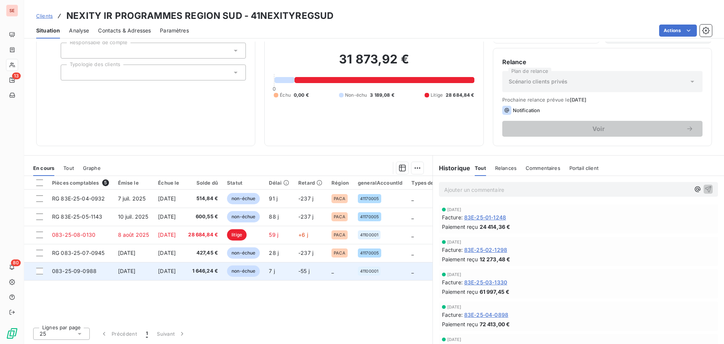
click at [153, 276] on td "29 sept. 2025" at bounding box center [134, 271] width 40 height 18
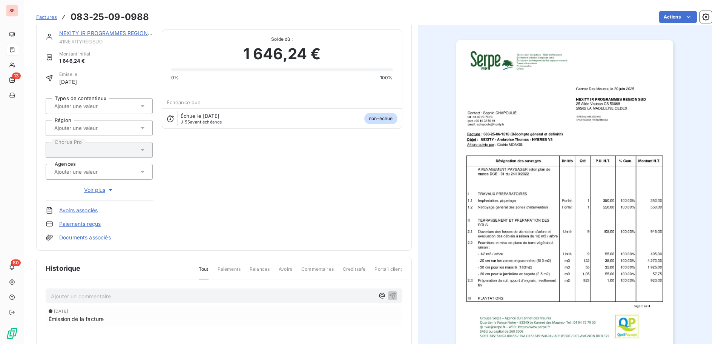
scroll to position [38, 0]
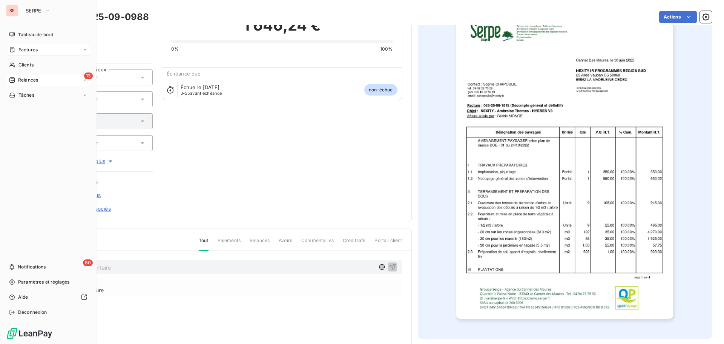
click at [41, 78] on div "13 Relances" at bounding box center [48, 80] width 84 height 12
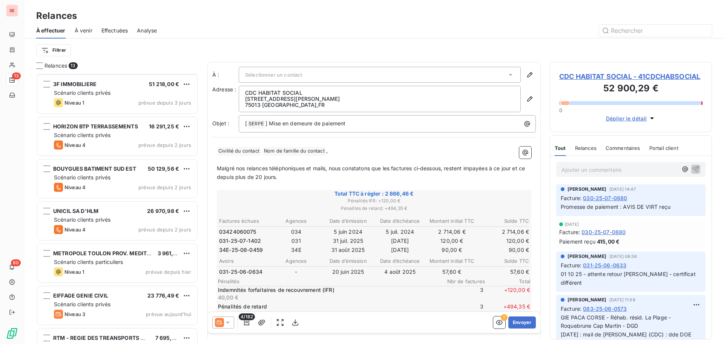
scroll to position [280, 0]
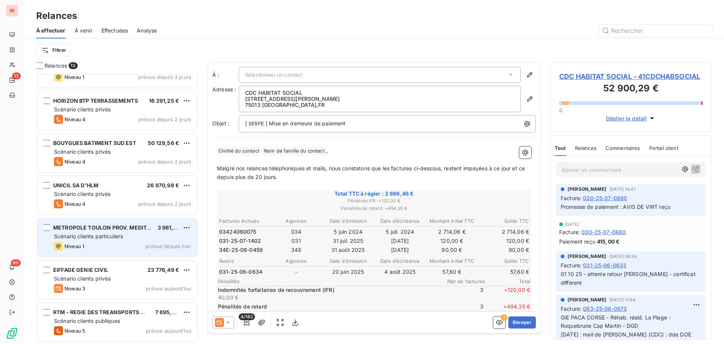
click at [135, 240] on div "Scénario clients particuliers" at bounding box center [122, 236] width 137 height 8
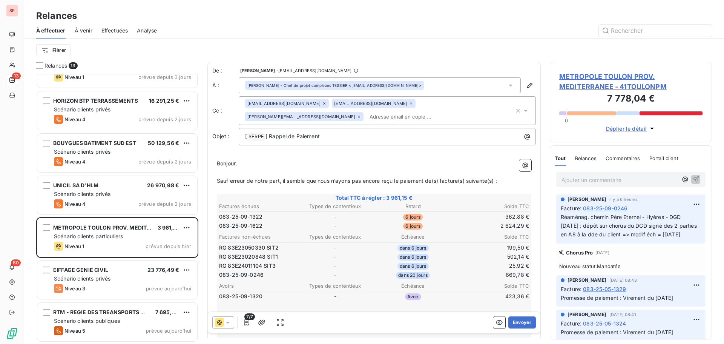
click at [618, 77] on span "METROPOLE TOULON PROV. MEDITERRANEE - 41TOULONPM" at bounding box center [630, 81] width 143 height 20
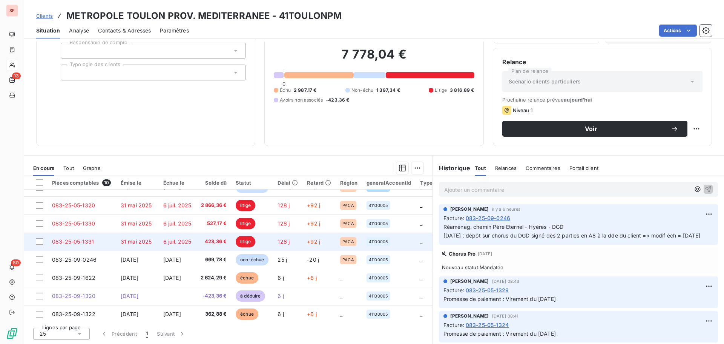
scroll to position [53, 0]
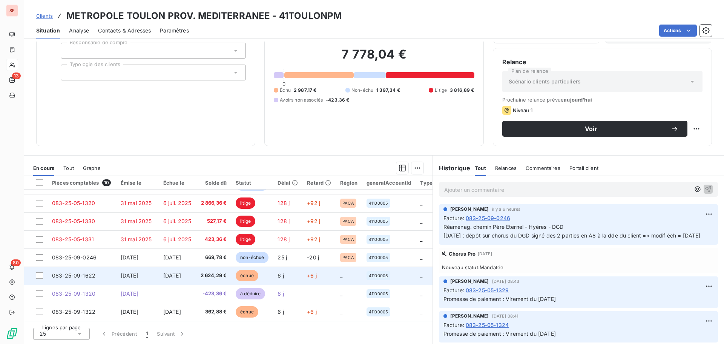
click at [163, 271] on td "30 sept. 2025" at bounding box center [177, 275] width 37 height 18
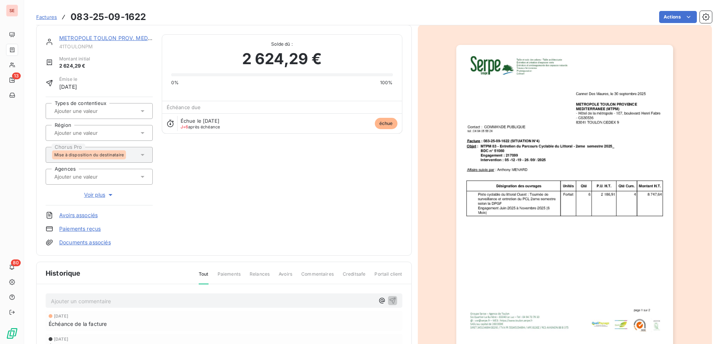
scroll to position [0, 0]
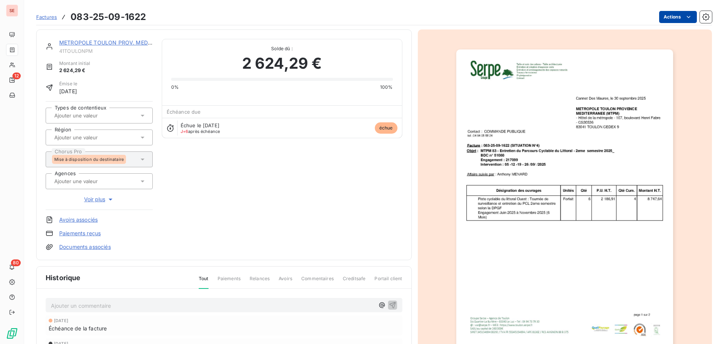
click at [662, 18] on html "SE 12 80 Factures 083-25-09-1622 Actions METROPOLE TOULON PROV. MEDITERRANEE 41…" at bounding box center [362, 172] width 724 height 344
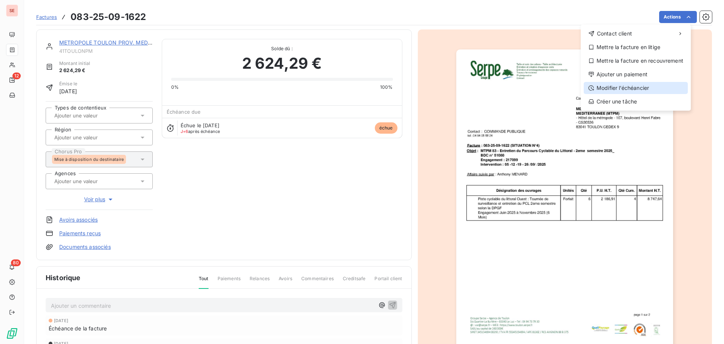
click at [646, 88] on div "Modifier l’échéancier" at bounding box center [636, 88] width 104 height 12
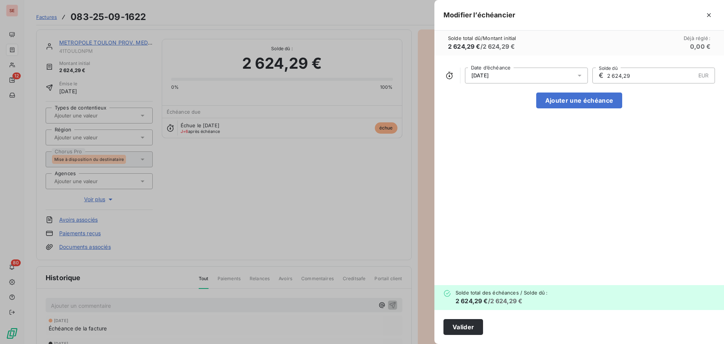
drag, startPoint x: 496, startPoint y: 77, endPoint x: 511, endPoint y: 82, distance: 15.9
click at [489, 77] on span "30/09/2025" at bounding box center [480, 75] width 17 height 6
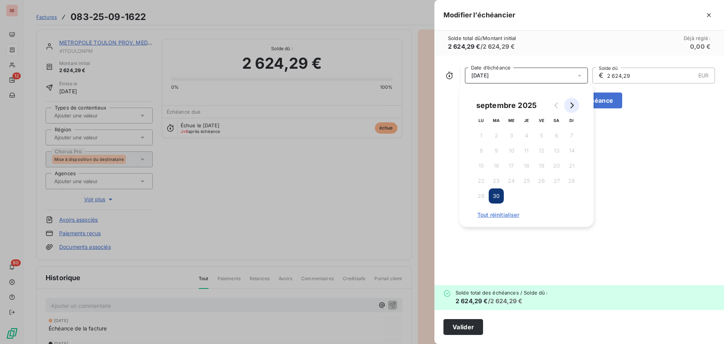
click at [570, 104] on icon "Go to next month" at bounding box center [572, 105] width 6 height 6
click at [528, 195] on button "30" at bounding box center [526, 195] width 15 height 15
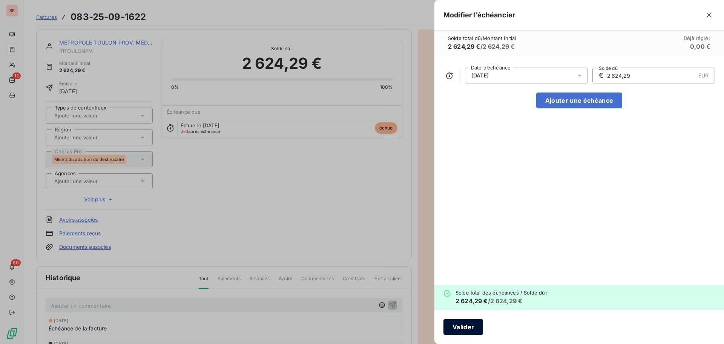
click at [457, 327] on button "Valider" at bounding box center [464, 327] width 40 height 16
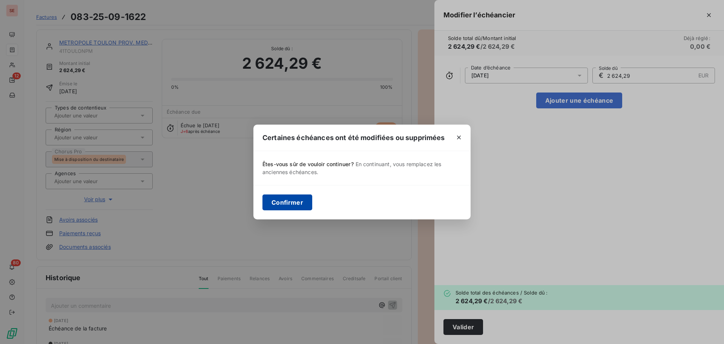
click at [302, 201] on button "Confirmer" at bounding box center [288, 202] width 50 height 16
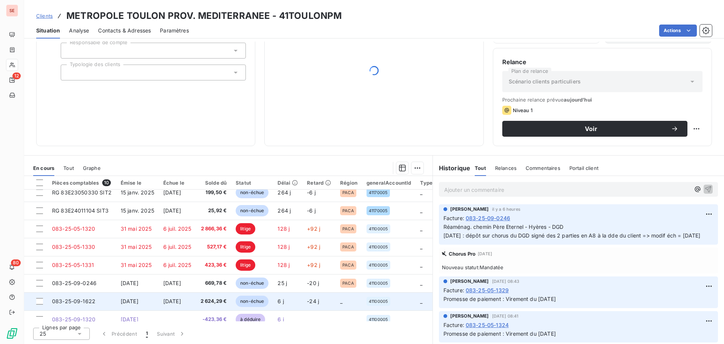
scroll to position [53, 0]
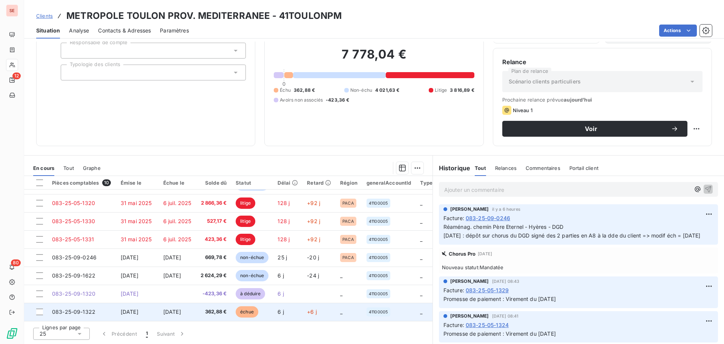
click at [132, 308] on span "30 sept. 2025" at bounding box center [130, 311] width 18 height 6
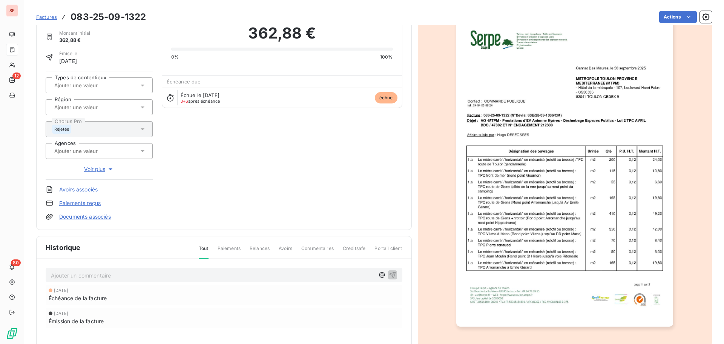
scroll to position [110, 0]
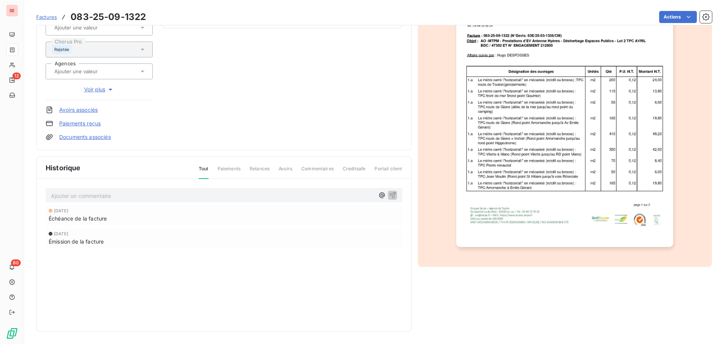
click at [572, 194] on img "button" at bounding box center [564, 93] width 217 height 307
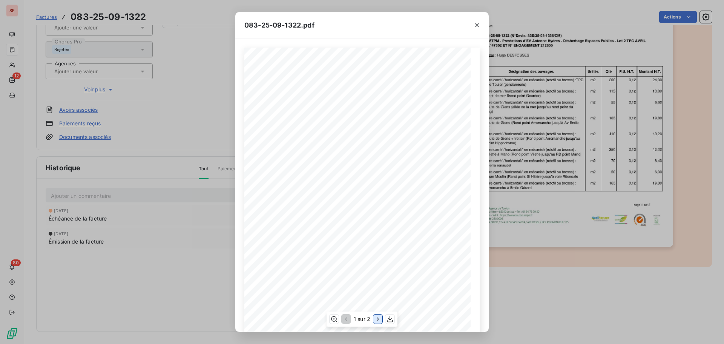
click at [378, 317] on icon "button" at bounding box center [378, 319] width 8 height 8
click at [561, 288] on div "083-25-09-1322.pdf Facture N°: 083-25-09-1322 Désignation des ouvrages Unités Q…" at bounding box center [362, 172] width 724 height 344
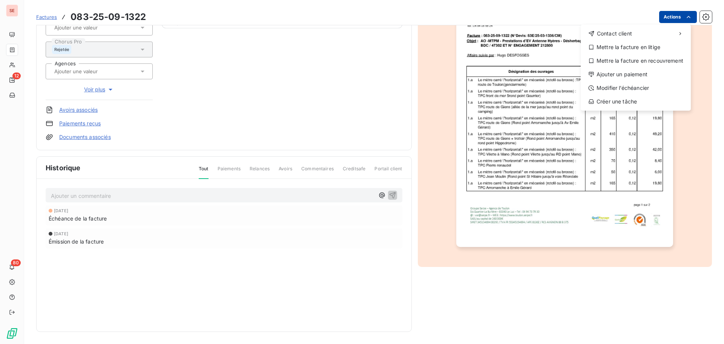
click at [659, 17] on html "SE 12 80 Factures 083-25-09-1322 Actions Contact client Mettre la facture en li…" at bounding box center [362, 172] width 724 height 344
click at [638, 88] on div "Modifier l’échéancier" at bounding box center [636, 88] width 104 height 12
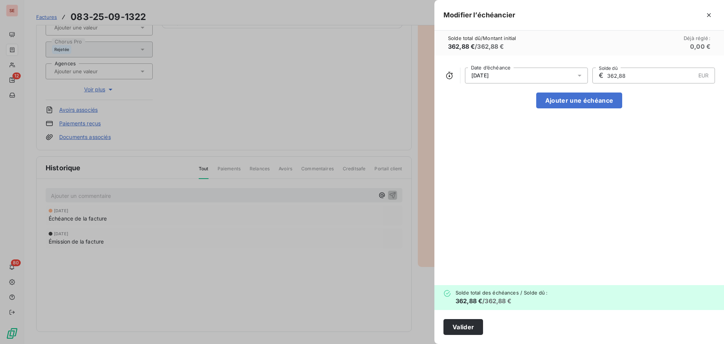
click at [479, 75] on span "30/09/2025" at bounding box center [480, 75] width 17 height 6
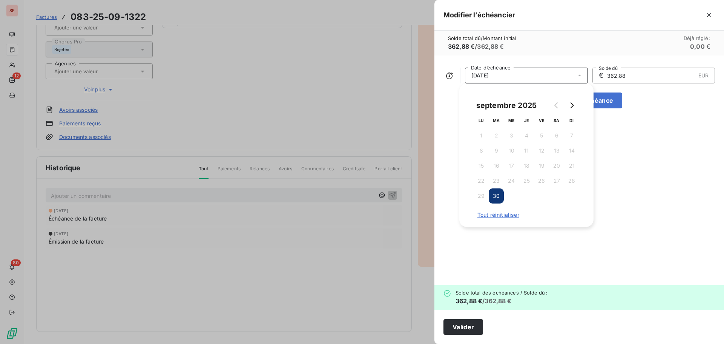
drag, startPoint x: 572, startPoint y: 107, endPoint x: 567, endPoint y: 124, distance: 17.7
click at [572, 107] on icon "Go to next month" at bounding box center [572, 105] width 3 height 6
drag, startPoint x: 529, startPoint y: 195, endPoint x: 522, endPoint y: 213, distance: 19.1
click at [529, 195] on button "30" at bounding box center [526, 195] width 15 height 15
click at [458, 327] on button "Valider" at bounding box center [464, 327] width 40 height 16
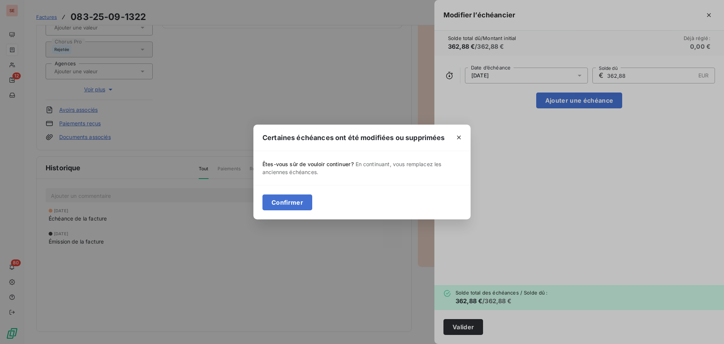
click at [300, 201] on button "Confirmer" at bounding box center [288, 202] width 50 height 16
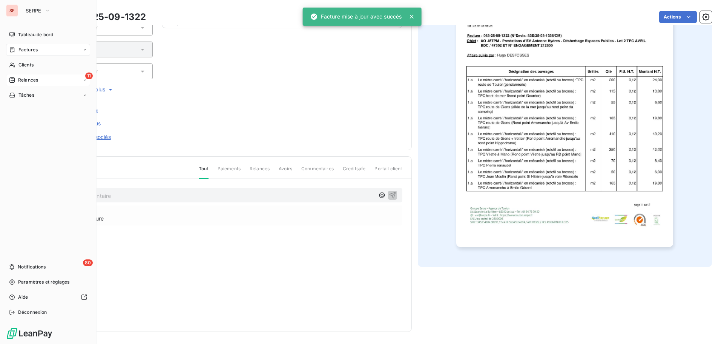
click at [37, 80] on span "Relances" at bounding box center [28, 80] width 20 height 7
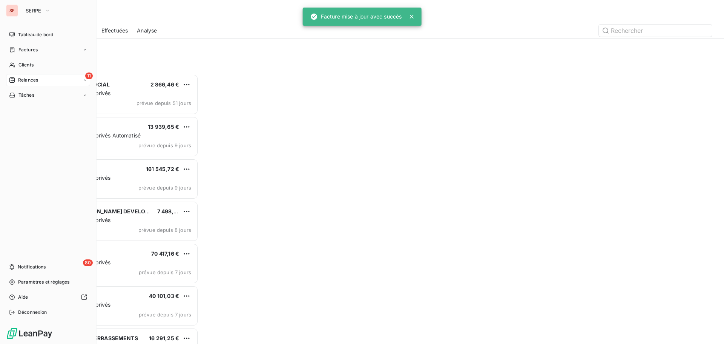
scroll to position [264, 157]
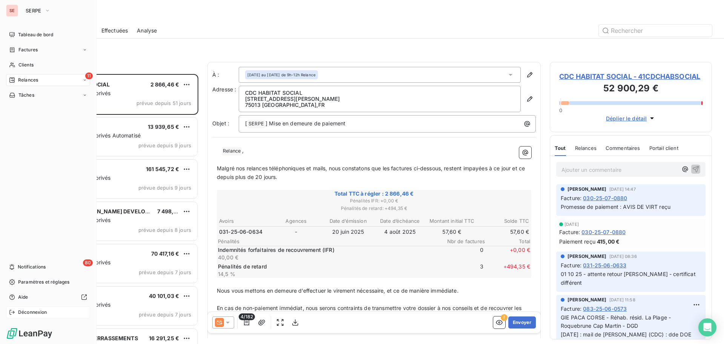
click at [35, 313] on span "Déconnexion" at bounding box center [32, 312] width 29 height 7
